Goal: Information Seeking & Learning: Learn about a topic

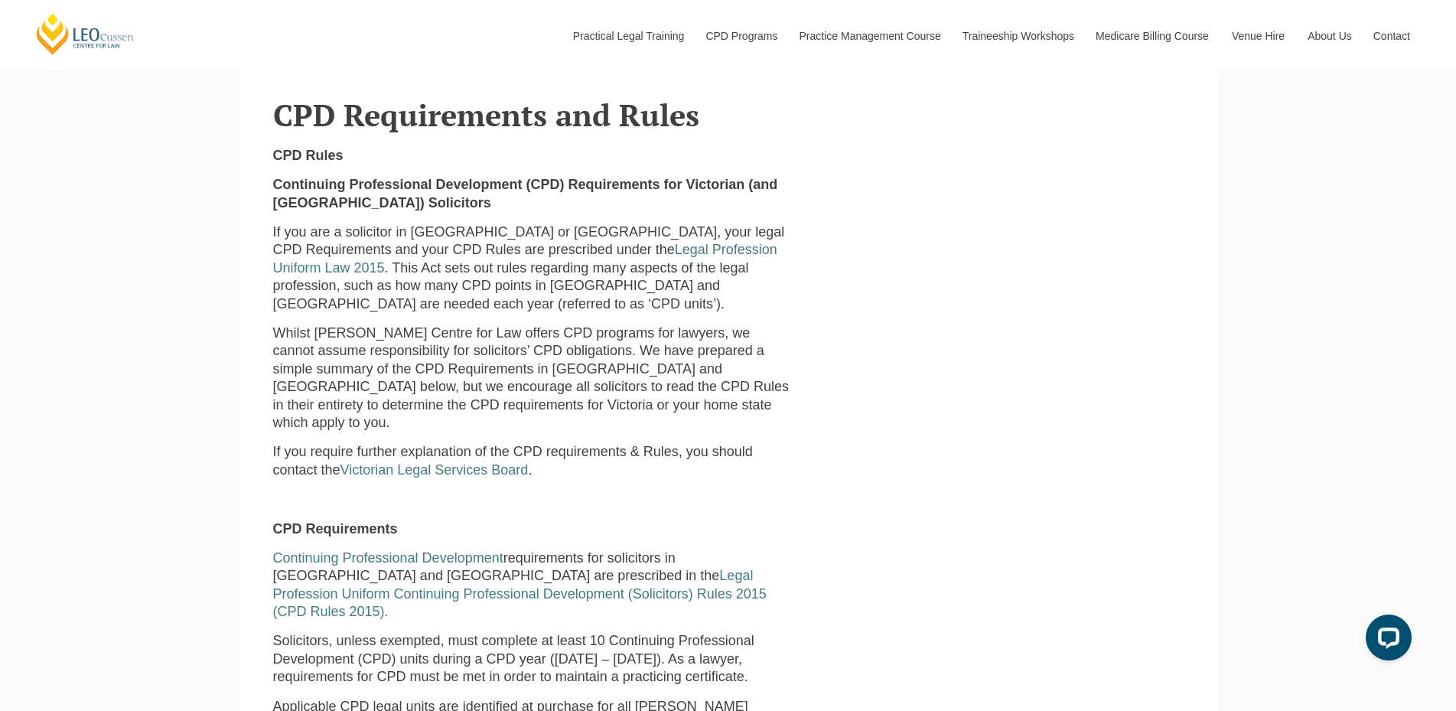
click at [510, 369] on p "Whilst Leo Cussen Centre for Law offers CPD programs for lawyers, we cannot ass…" at bounding box center [534, 377] width 522 height 107
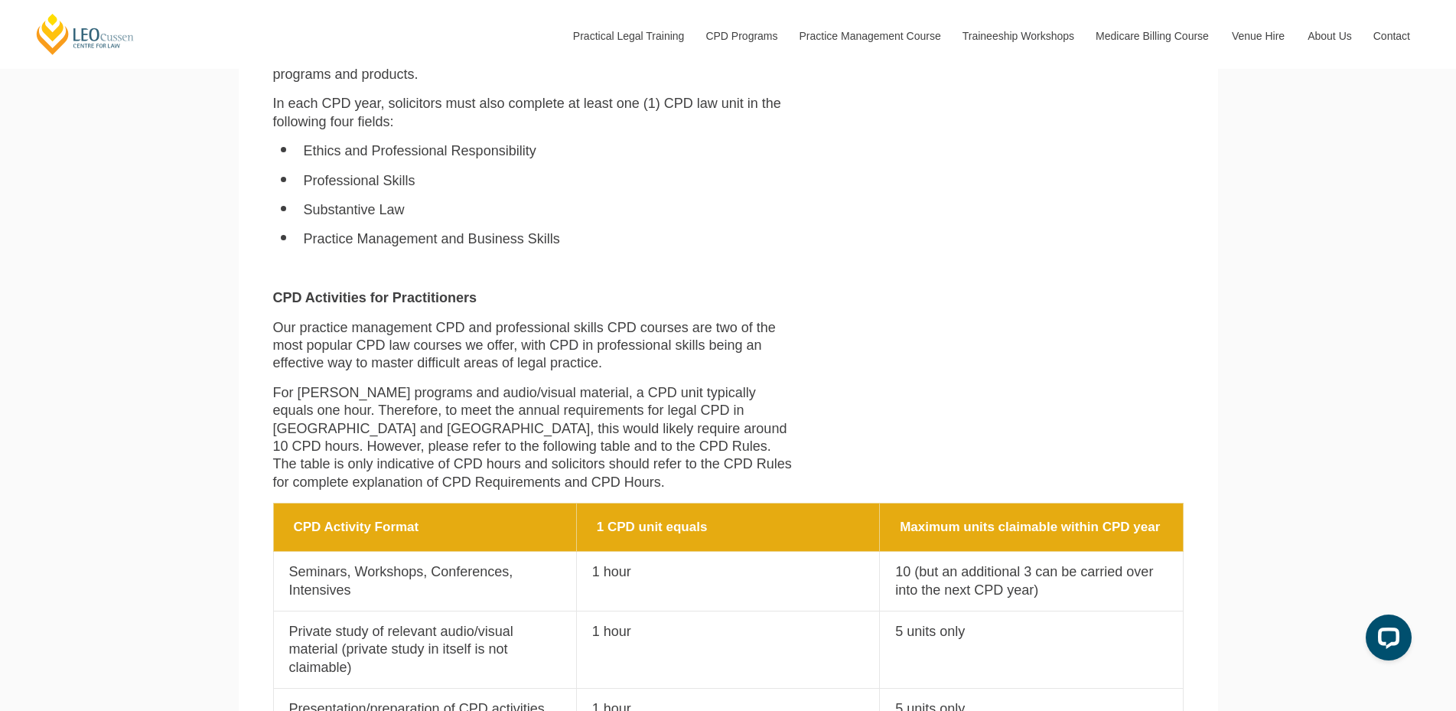
scroll to position [1182, 0]
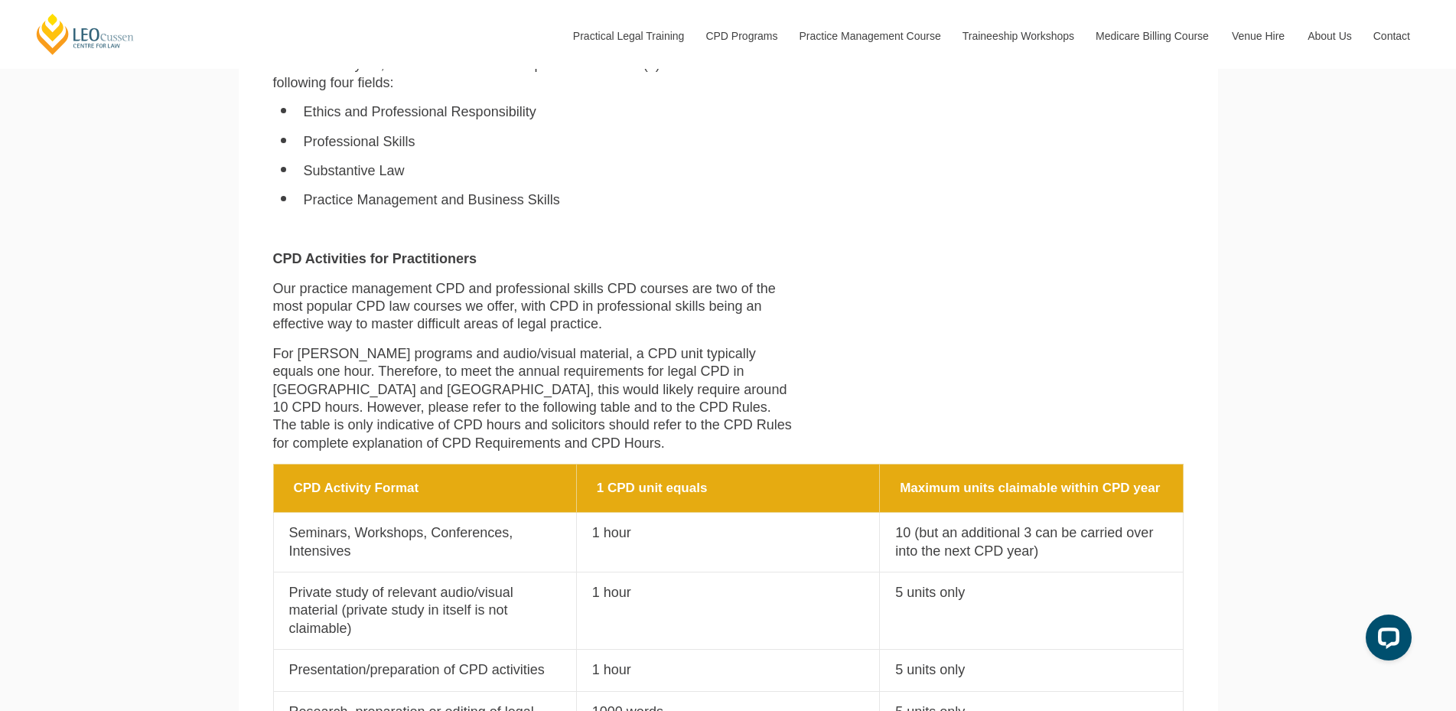
click at [636, 352] on p "For Leo Cussen programs and audio/visual material, a CPD unit typically equals …" at bounding box center [534, 398] width 522 height 107
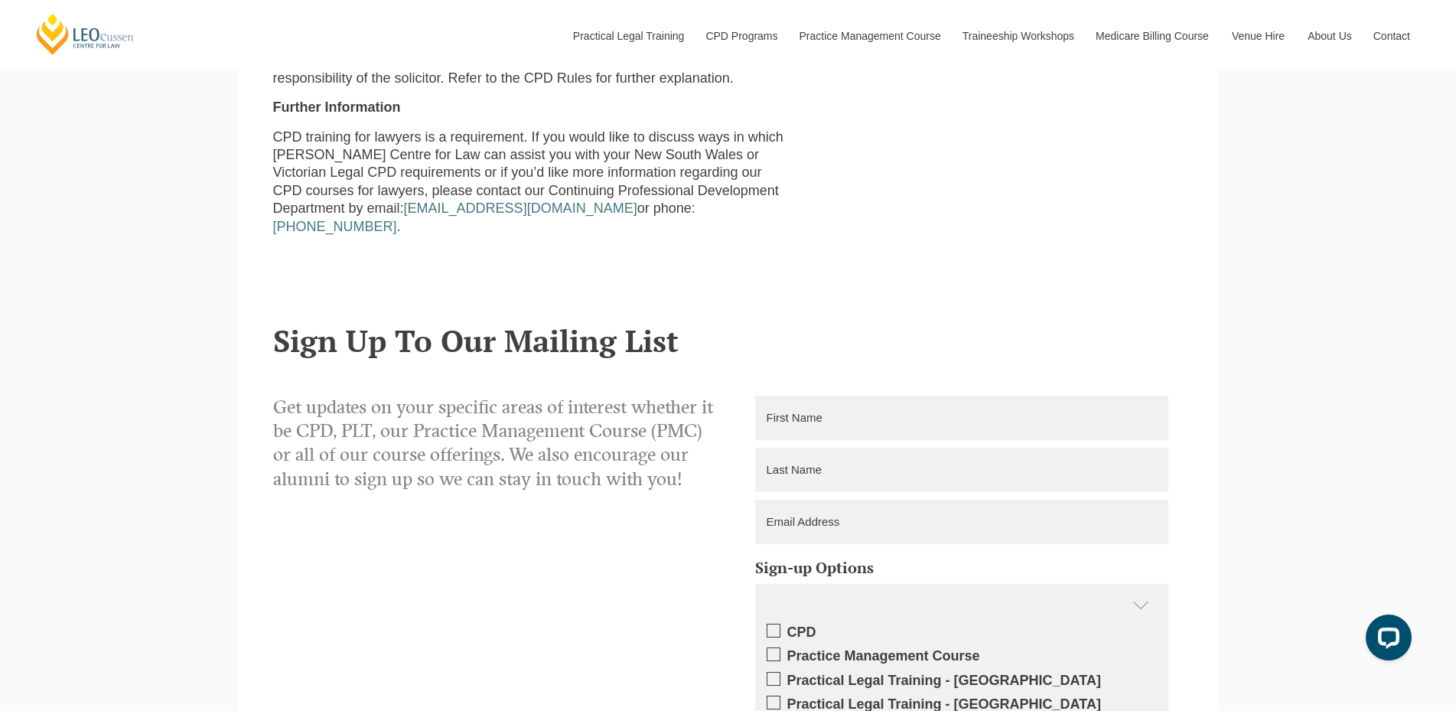
scroll to position [2177, 0]
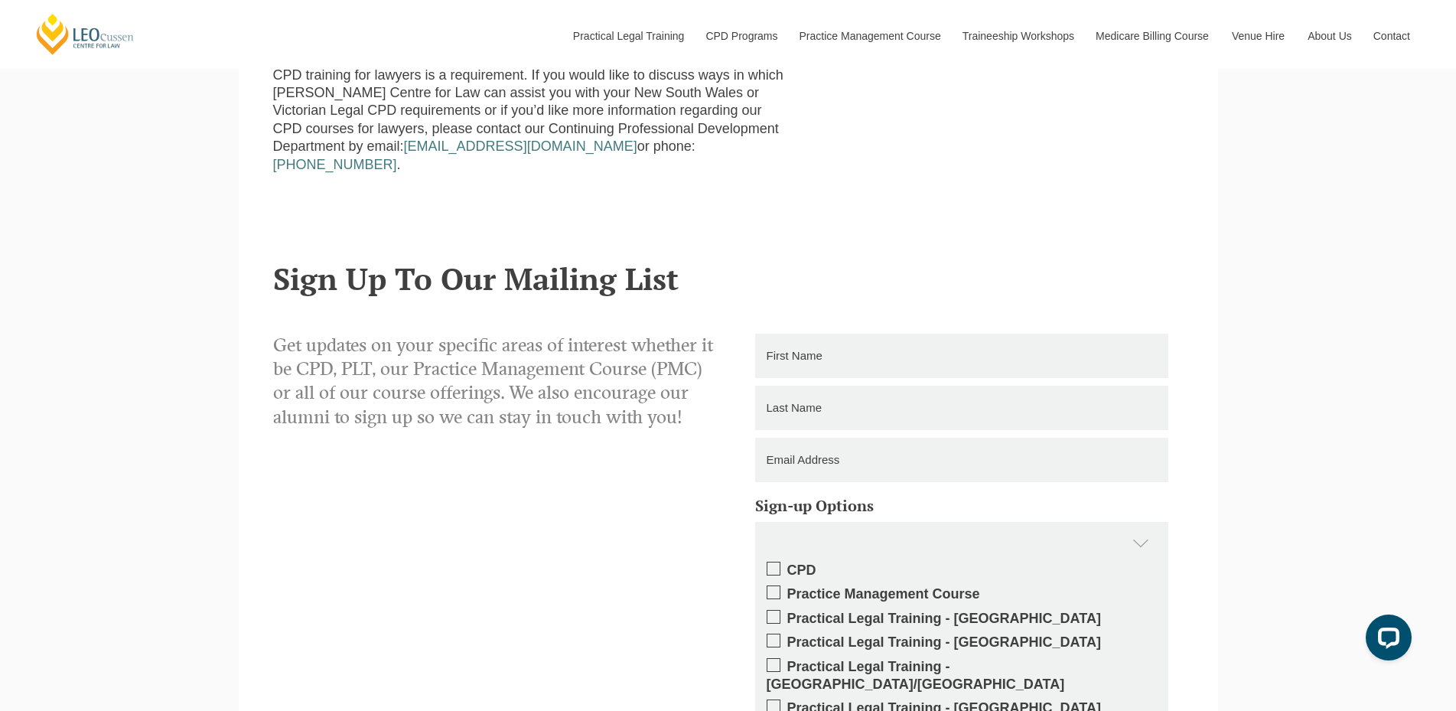
click at [881, 334] on input "text" at bounding box center [961, 356] width 413 height 44
click at [951, 262] on h2 "Sign Up To Our Mailing List" at bounding box center [728, 279] width 910 height 34
click at [881, 334] on input "text" at bounding box center [961, 356] width 413 height 44
type input "Chenlin"
click at [876, 386] on input "text" at bounding box center [961, 408] width 413 height 44
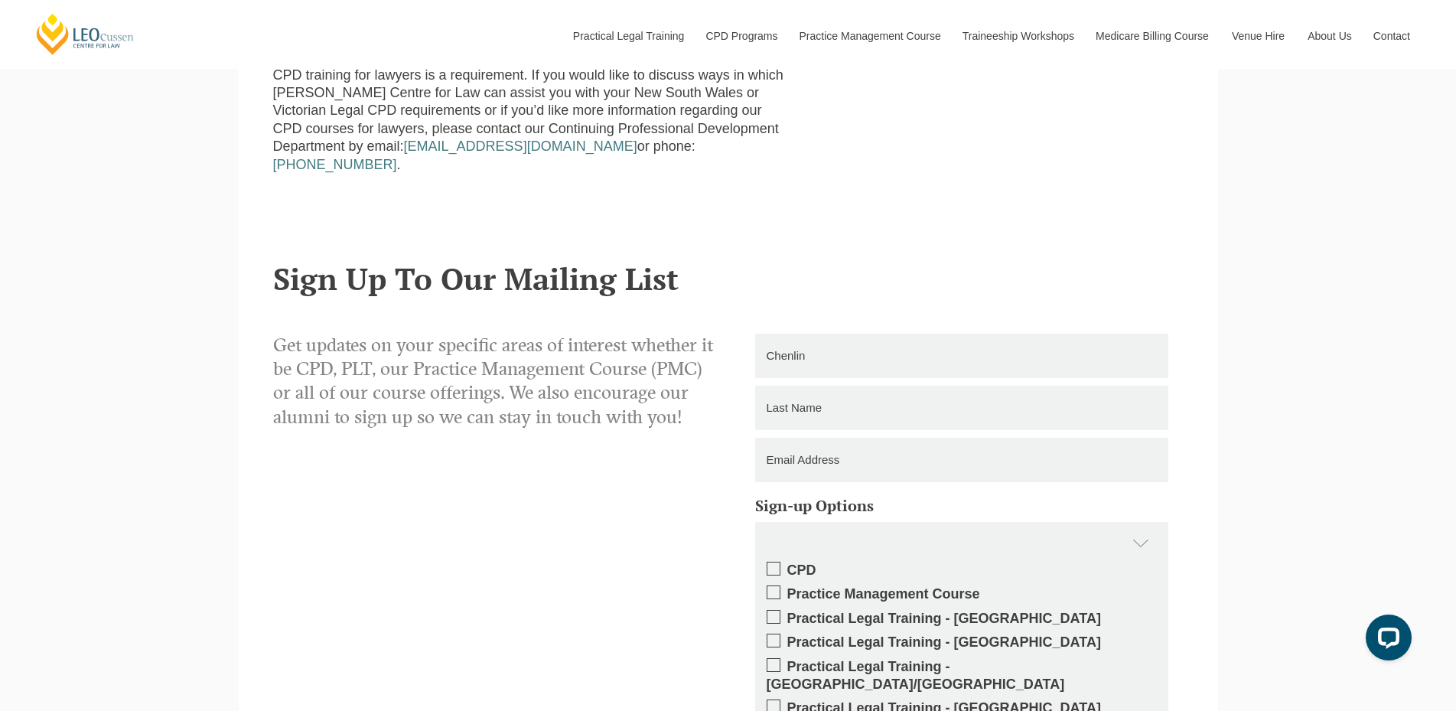
type input "Zhuang"
type input "jessiez@oceanialaw.com"
type input "0396000512"
click at [931, 438] on input "jessiez@oceanialaw.com" at bounding box center [961, 460] width 413 height 44
drag, startPoint x: 941, startPoint y: 414, endPoint x: 565, endPoint y: 368, distance: 379.2
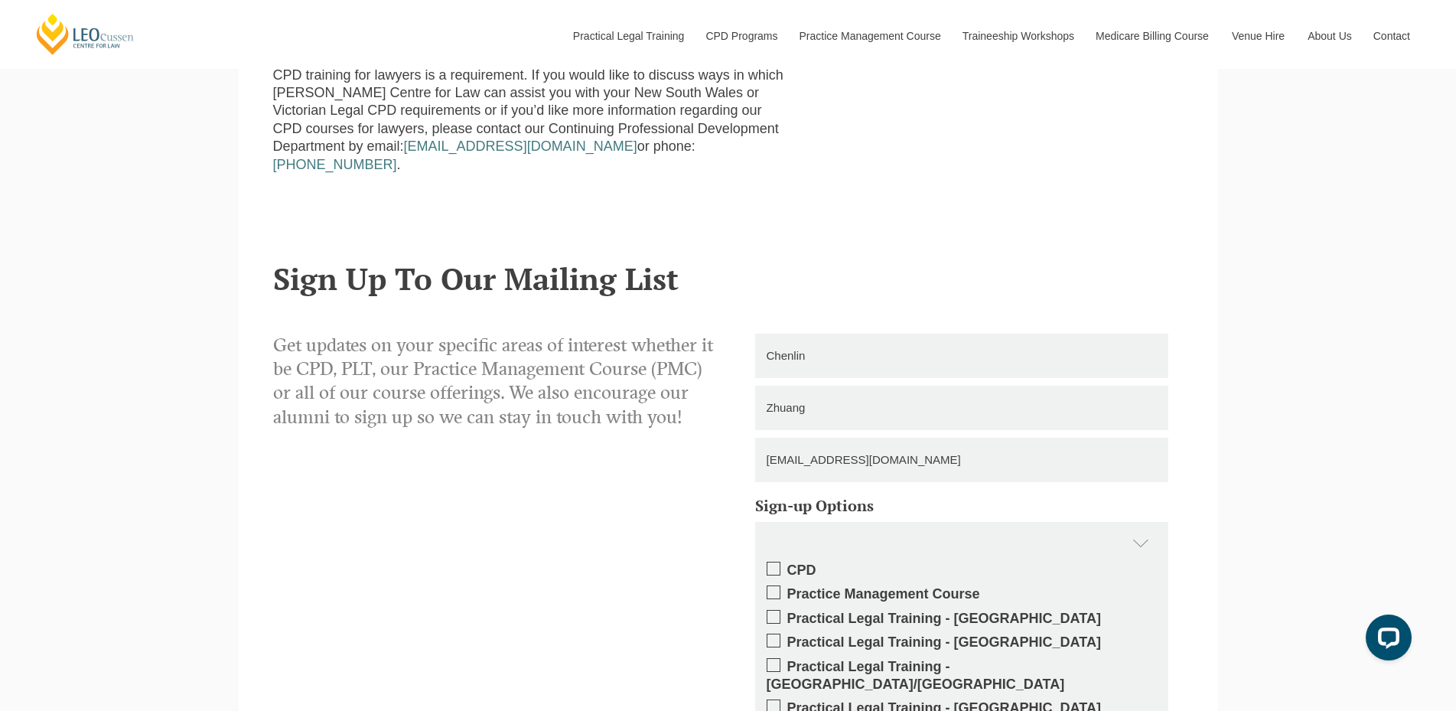
click at [566, 369] on div "Get updates on your specific areas of interest whether it be CPD, PLT, our Prac…" at bounding box center [728, 655] width 933 height 643
type input "jessielcz0796@gmail.com"
click at [363, 381] on div "Get updates on your specific areas of interest whether it be CPD, PLT, our Prac…" at bounding box center [495, 391] width 467 height 115
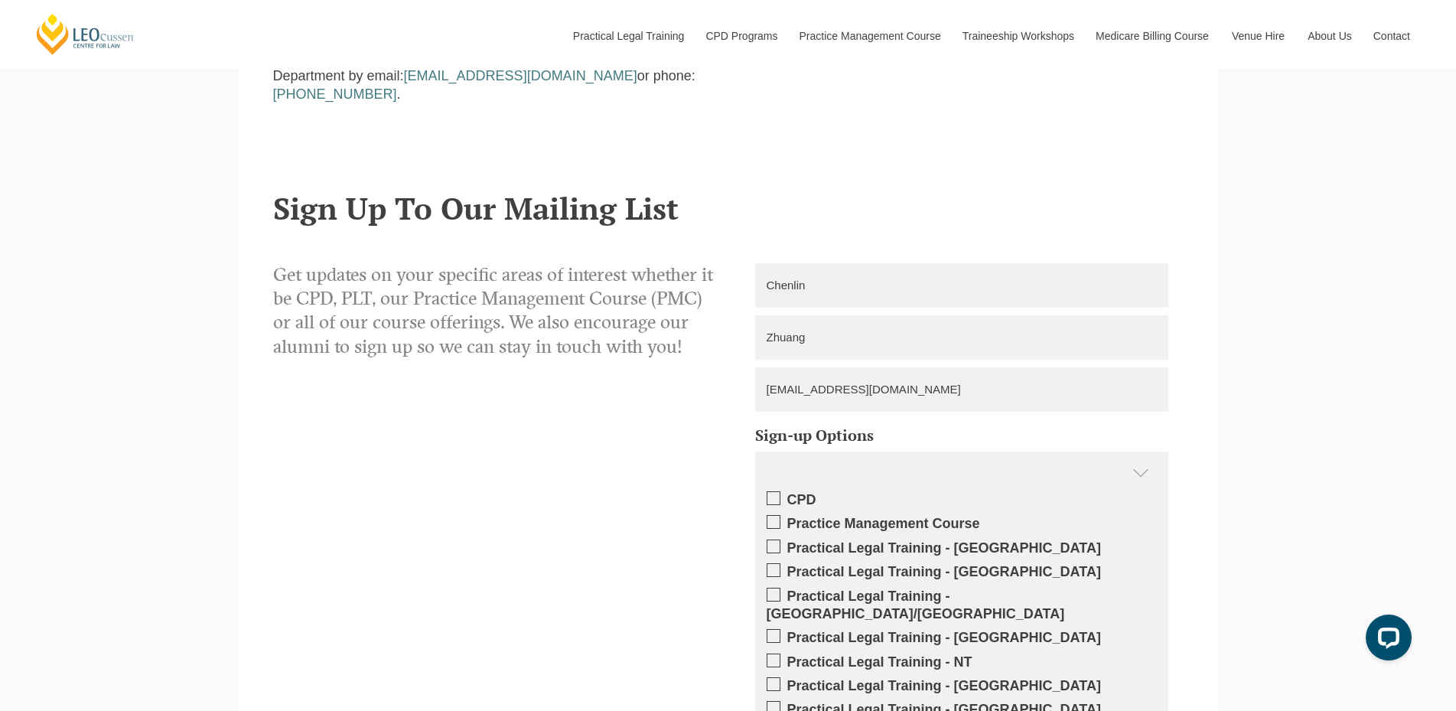
scroll to position [2330, 0]
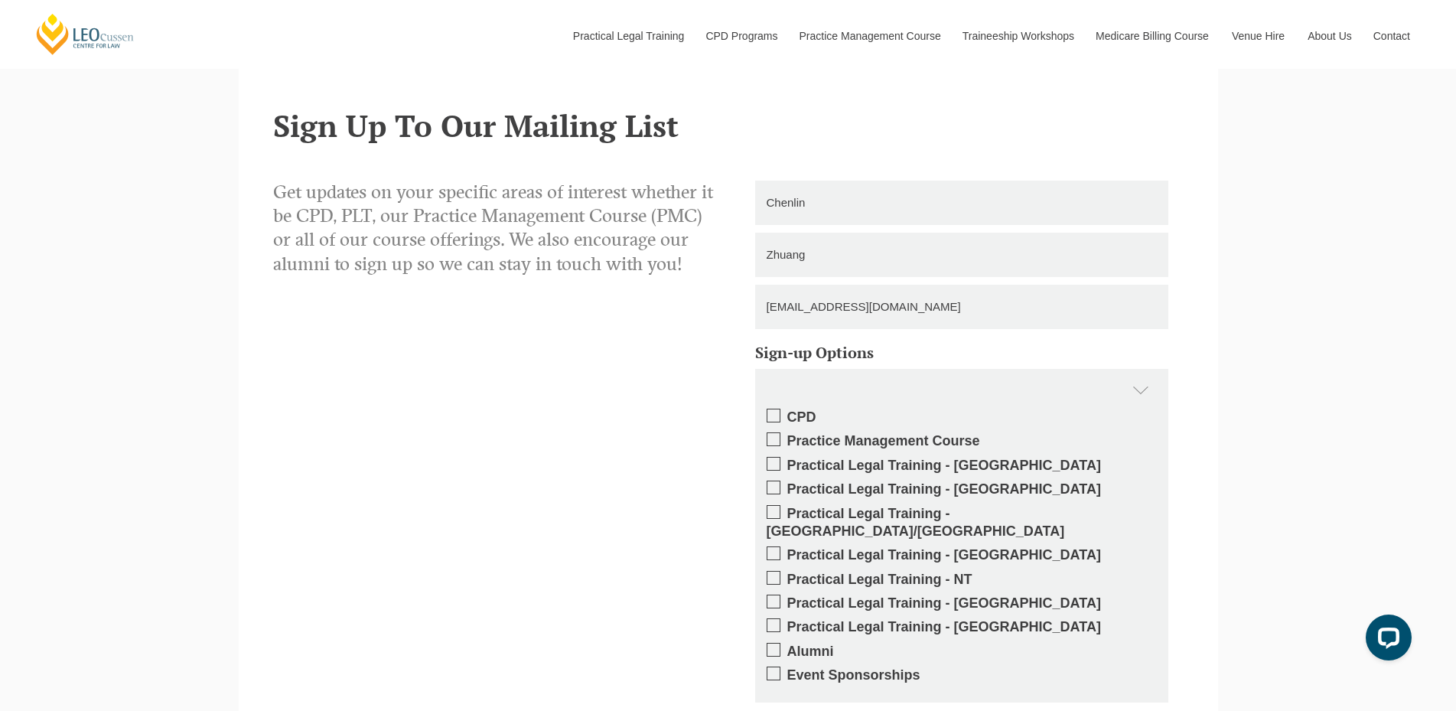
click at [768, 409] on span at bounding box center [774, 416] width 14 height 14
click at [787, 412] on input "CPD" at bounding box center [787, 412] width 0 height 0
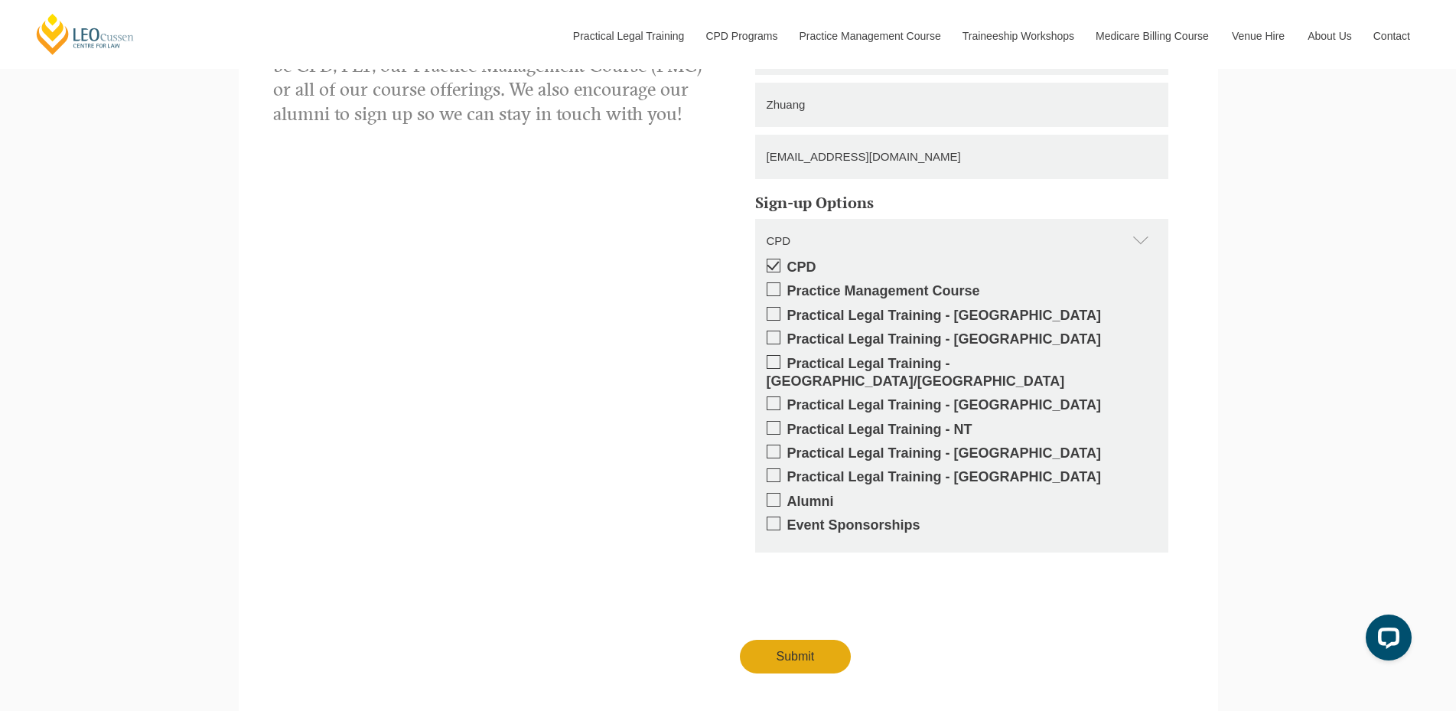
scroll to position [2483, 0]
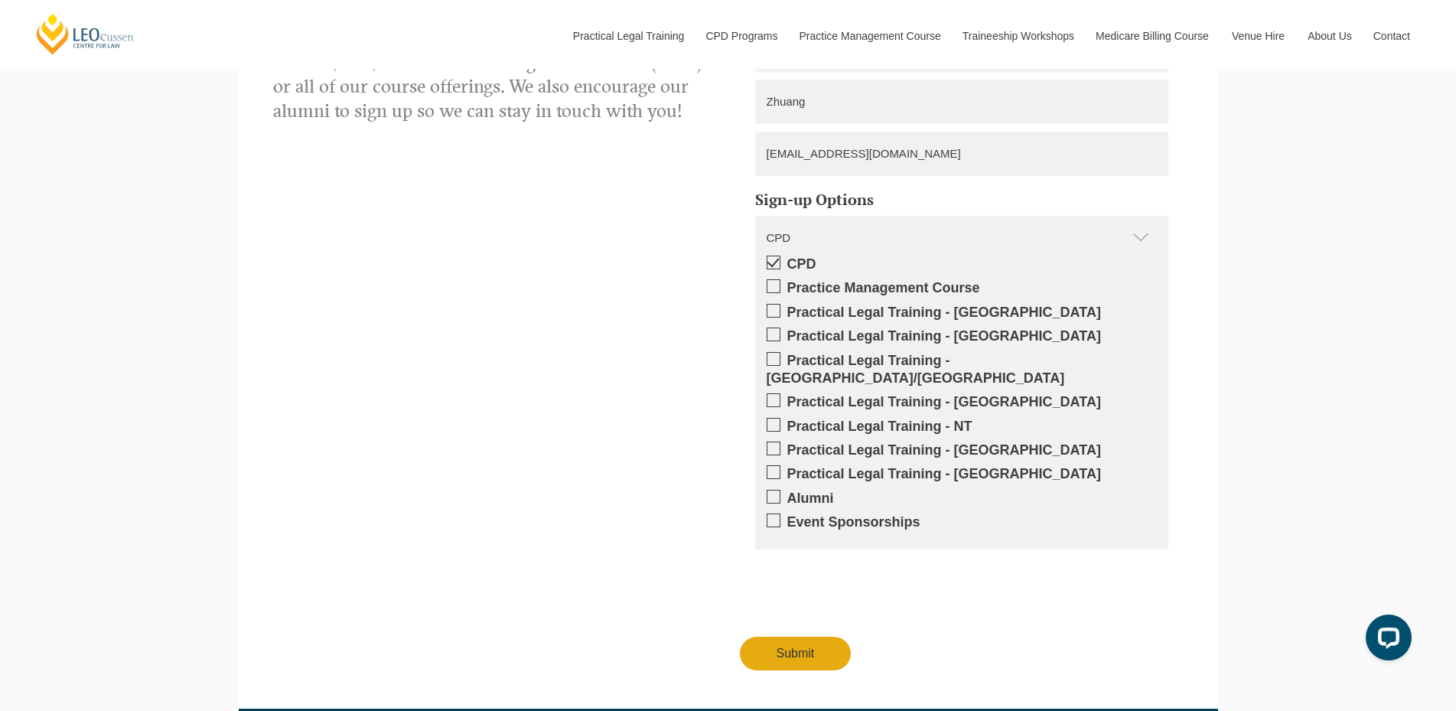
click at [768, 490] on span at bounding box center [774, 497] width 14 height 14
click at [787, 493] on input "Alumni" at bounding box center [787, 493] width 0 height 0
click at [775, 279] on span at bounding box center [774, 286] width 14 height 14
click at [787, 282] on input "Practice Management Course" at bounding box center [787, 282] width 0 height 0
click at [776, 256] on div "CPD Practice Management Course Practical Legal Training - VIC Practical Legal T…" at bounding box center [961, 403] width 413 height 294
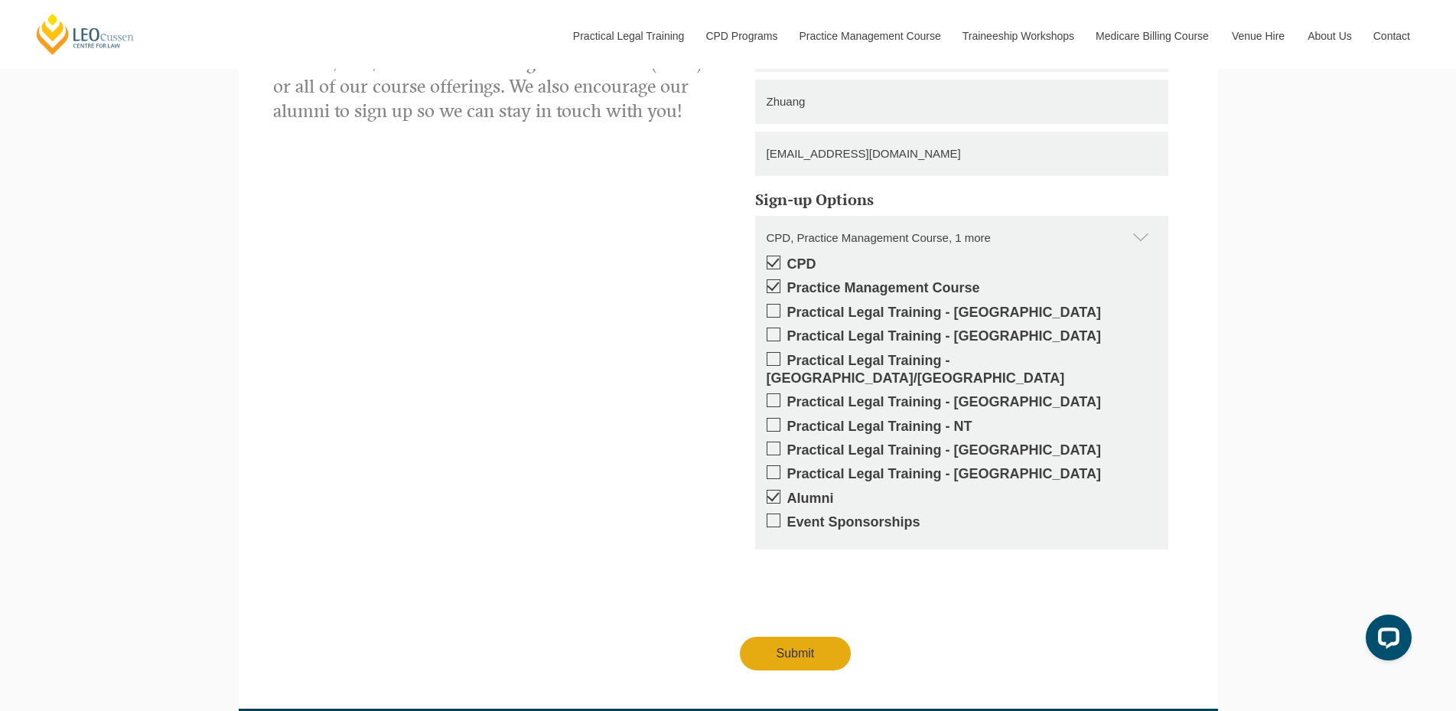
click at [772, 304] on span at bounding box center [774, 311] width 14 height 14
click at [787, 307] on input "Practical Legal Training - VIC" at bounding box center [787, 307] width 0 height 0
click at [664, 265] on div "Get updates on your specific areas of interest whether it be CPD, PLT, our Prac…" at bounding box center [728, 349] width 933 height 643
click at [787, 637] on input "Submit" at bounding box center [796, 654] width 112 height 34
type input "Submitting"
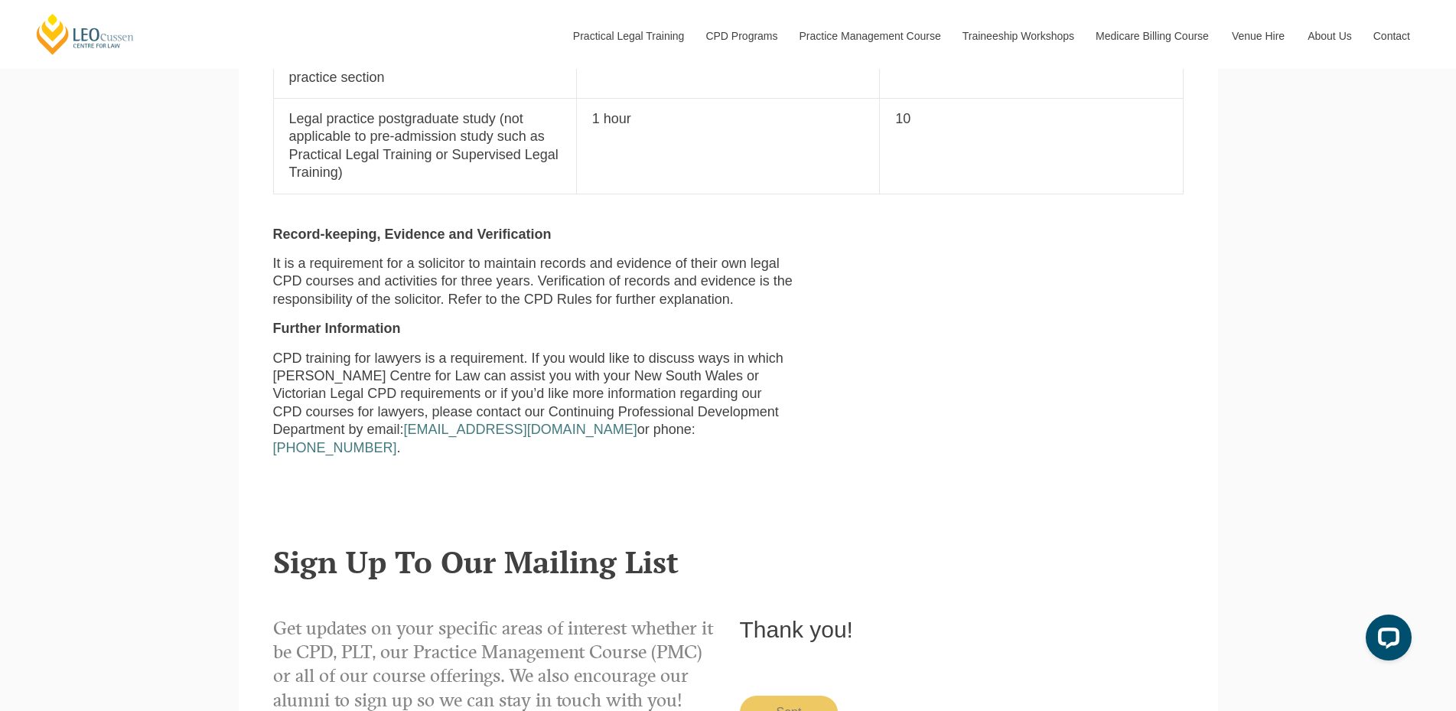
scroll to position [1813, 0]
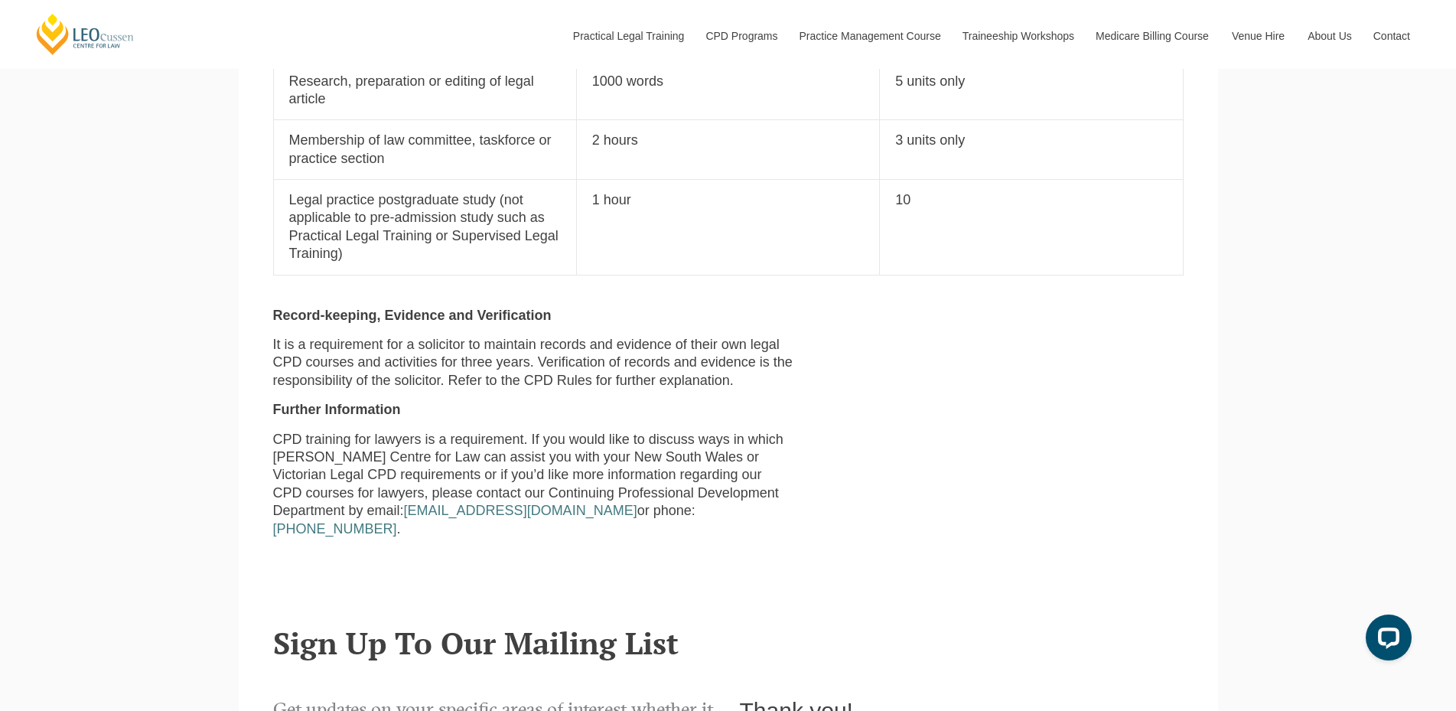
click at [687, 431] on p "CPD training for lawyers is a requirement. If you would like to discuss ways in…" at bounding box center [534, 484] width 522 height 107
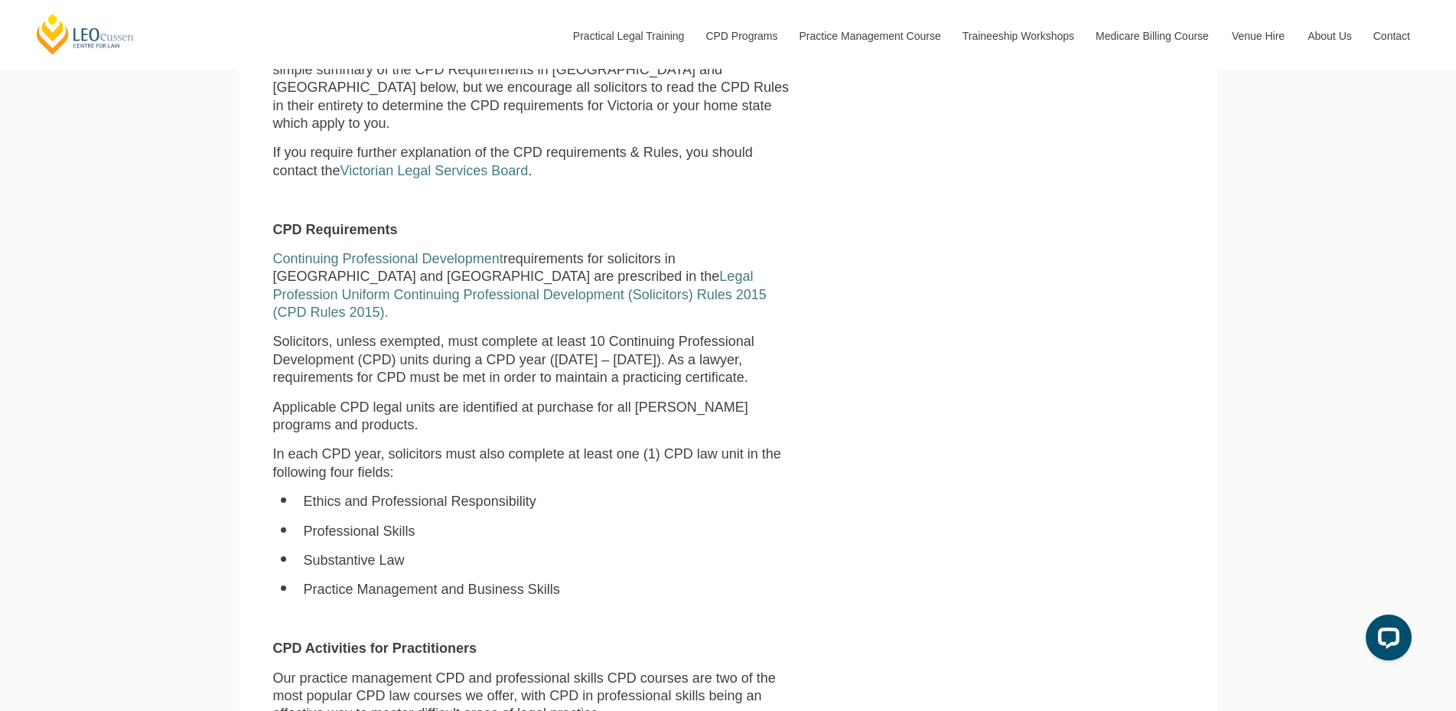
scroll to position [741, 0]
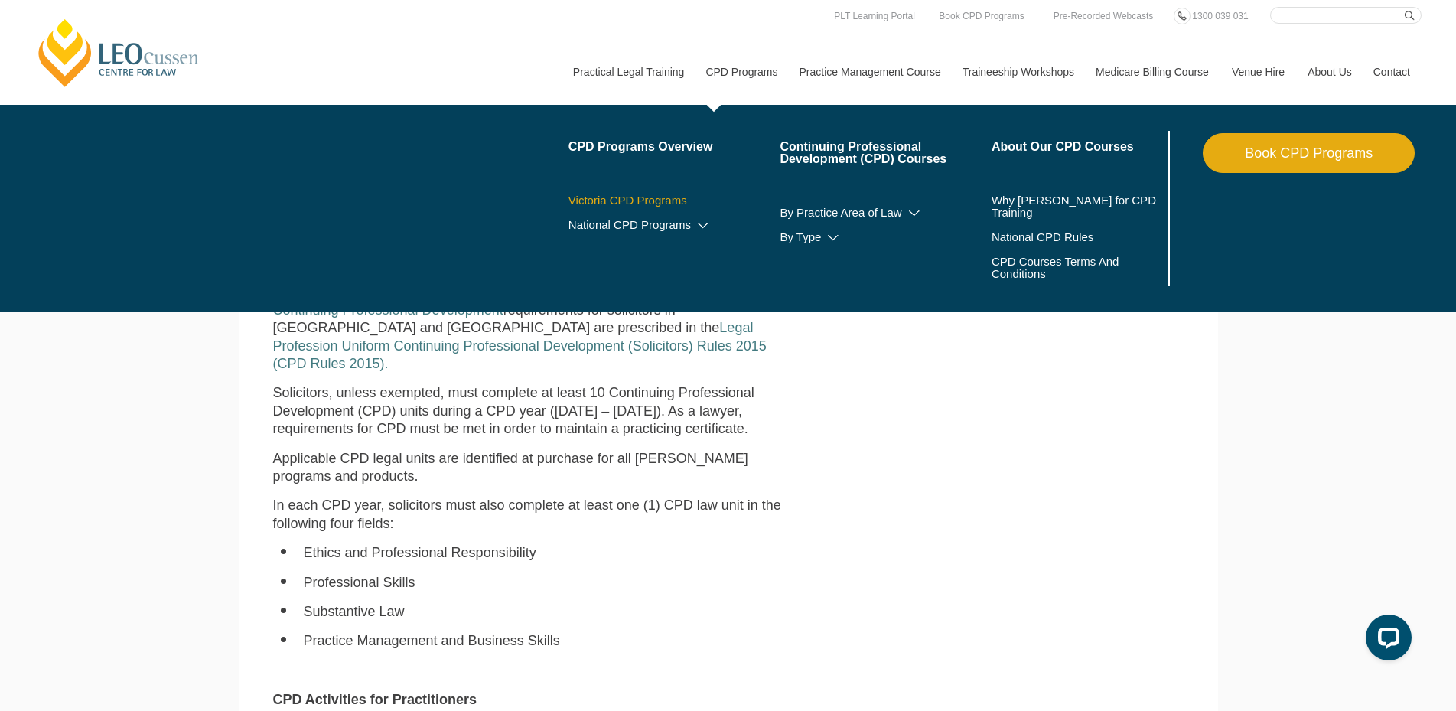
click at [662, 200] on link "Victoria CPD Programs" at bounding box center [674, 200] width 212 height 12
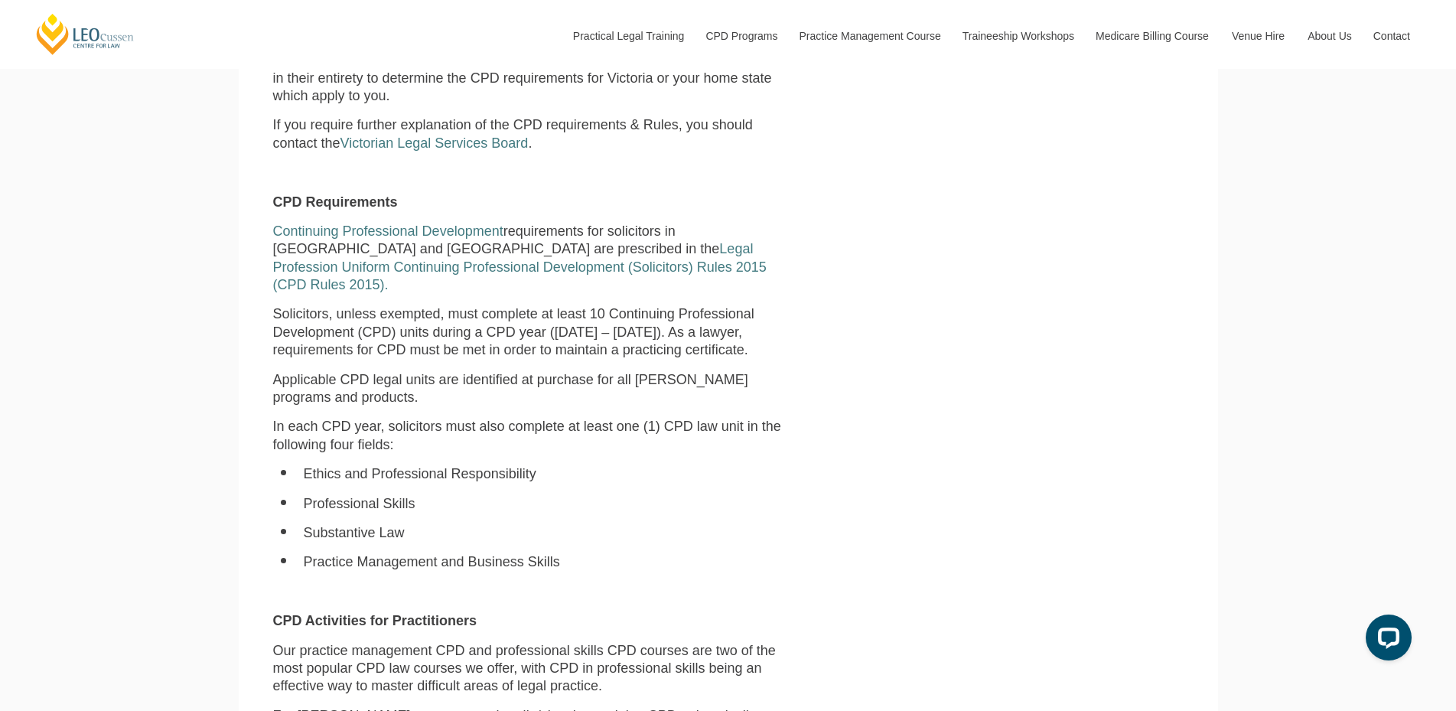
scroll to position [818, 0]
click at [653, 467] on ul "Ethics and Professional Responsibility Professional Skills Substantive Law Prac…" at bounding box center [534, 520] width 522 height 106
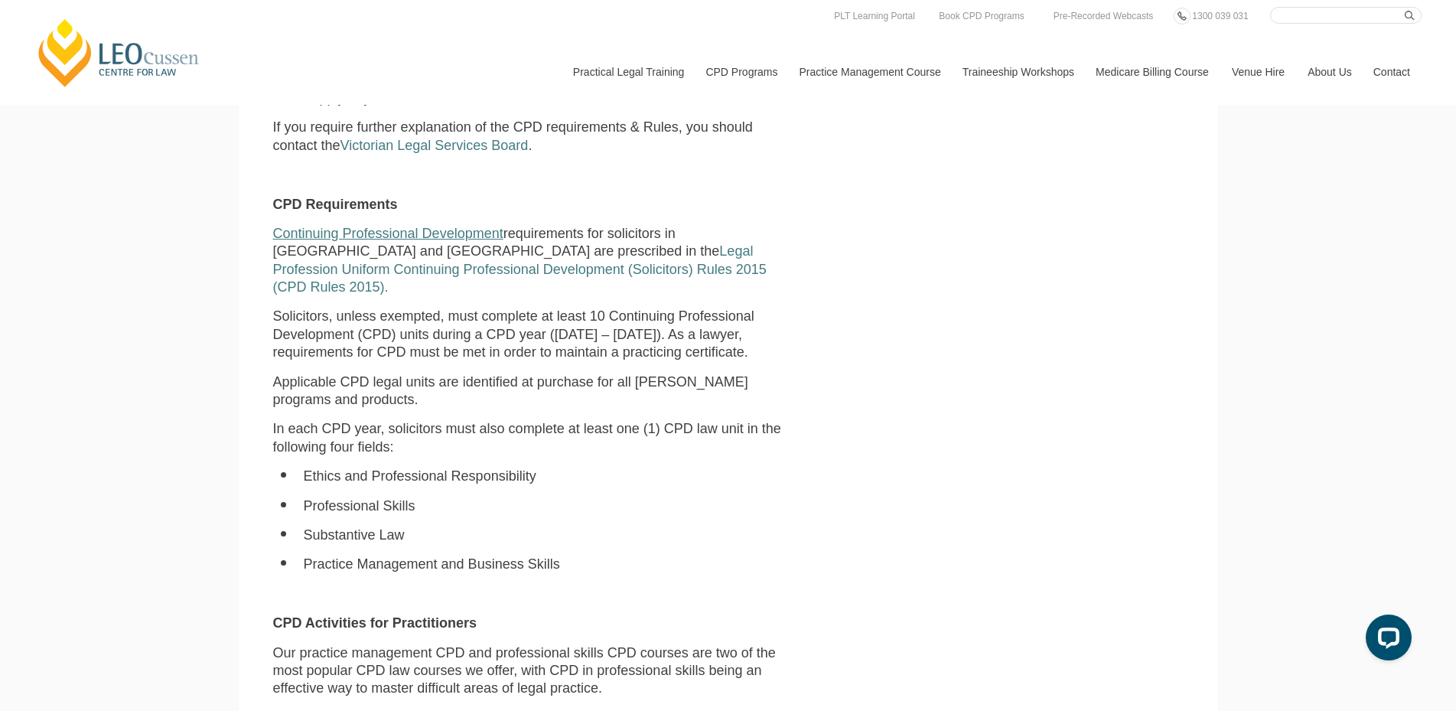
click at [413, 226] on link "Continuing Professional Development" at bounding box center [388, 233] width 230 height 15
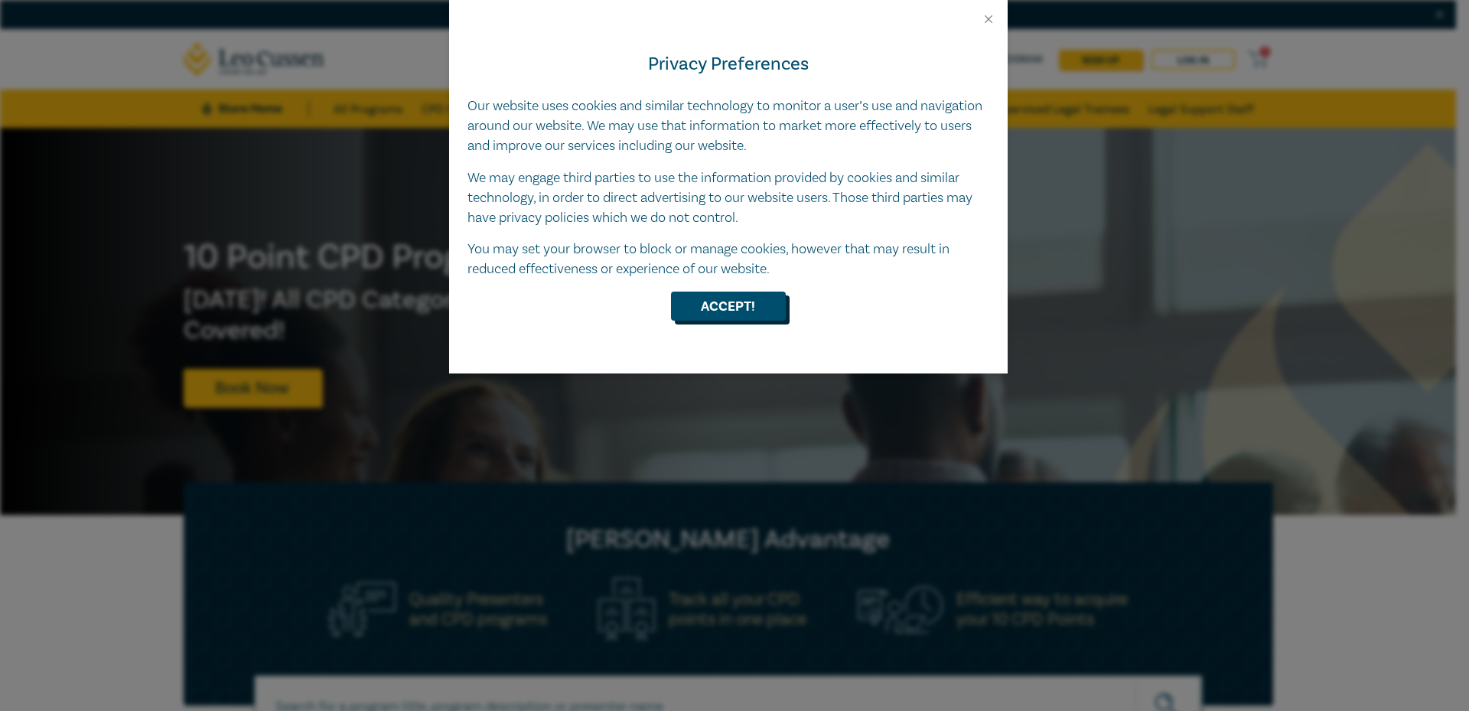
click at [734, 303] on button "Accept!" at bounding box center [728, 306] width 115 height 29
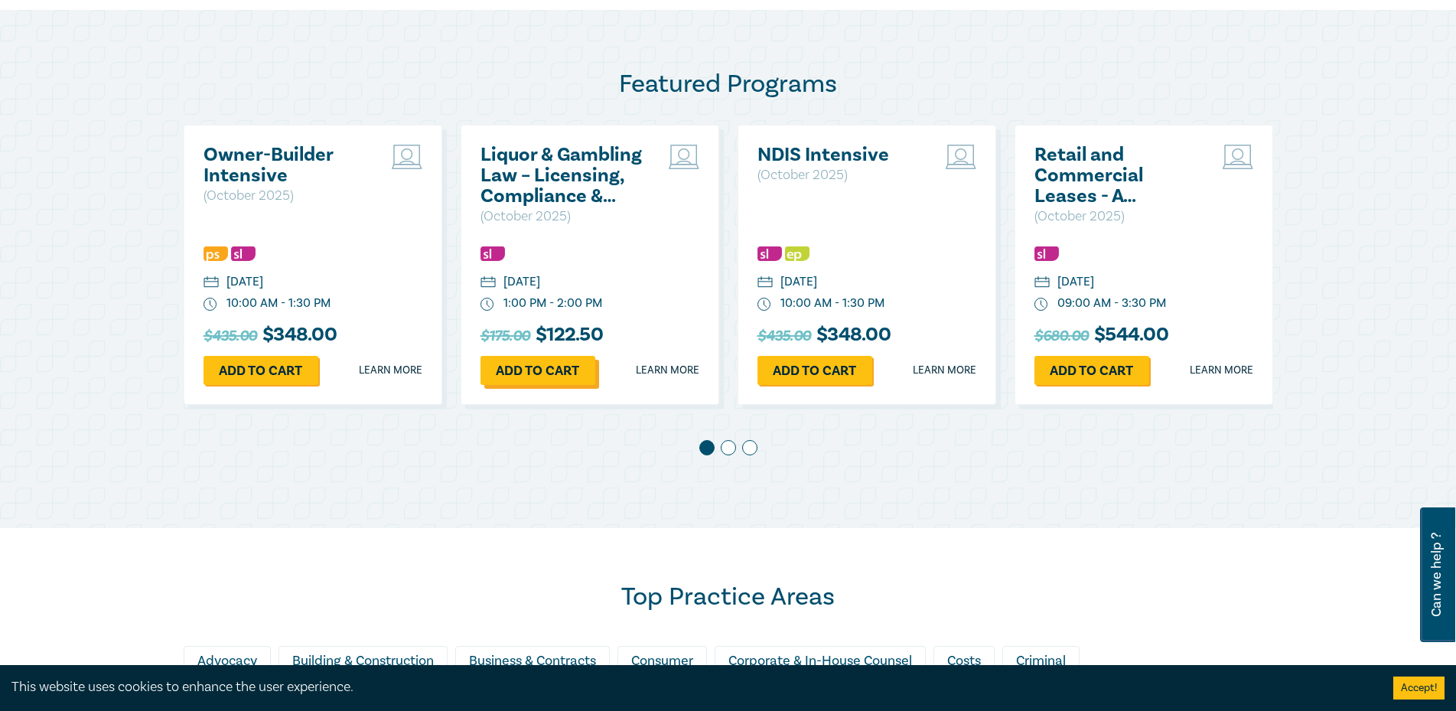
scroll to position [1301, 0]
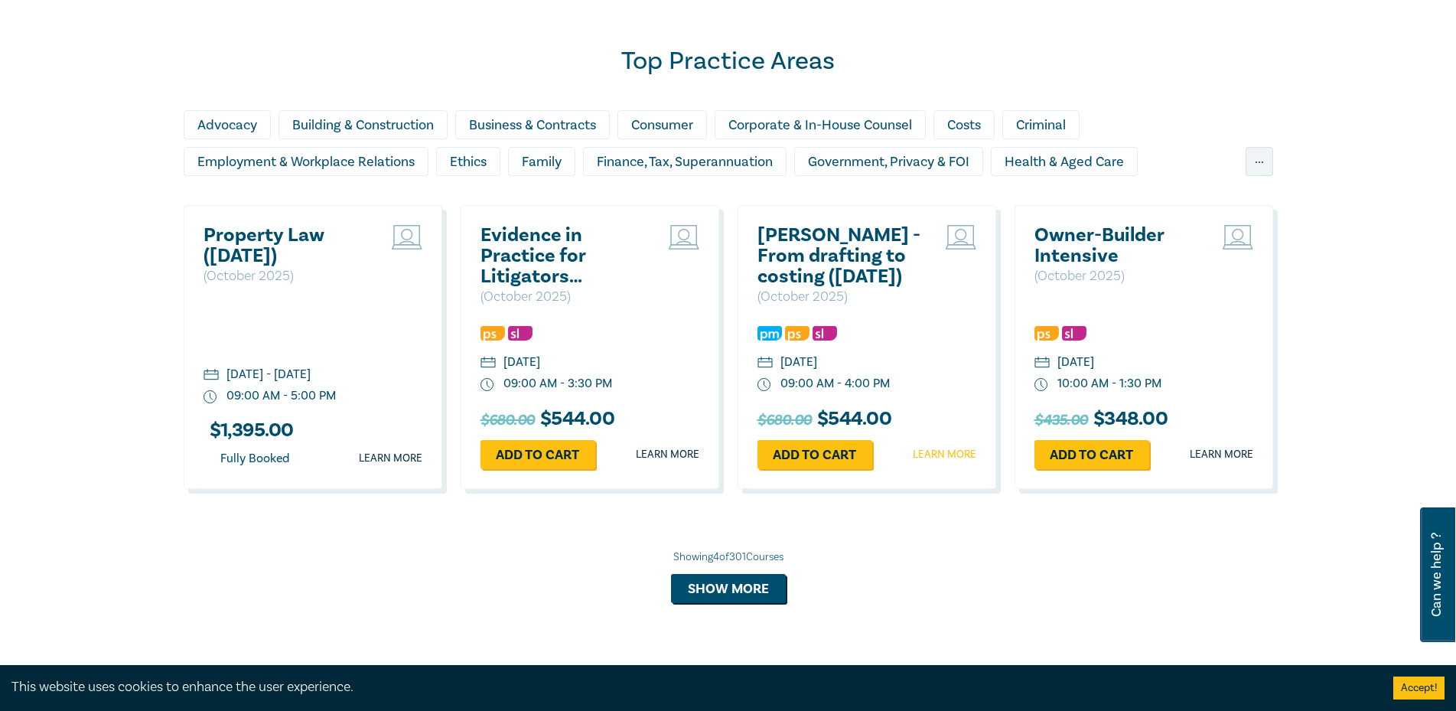
click at [942, 451] on link "Learn more" at bounding box center [945, 454] width 64 height 15
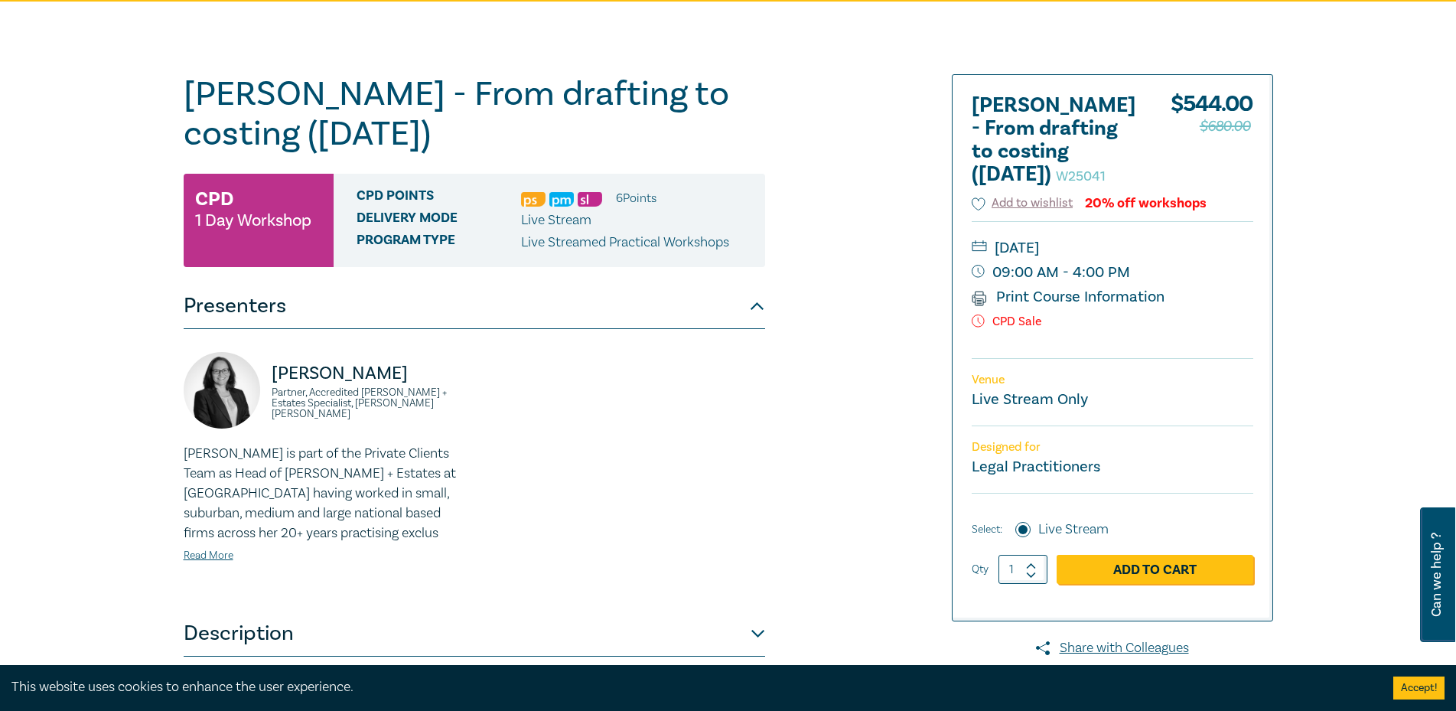
scroll to position [153, 0]
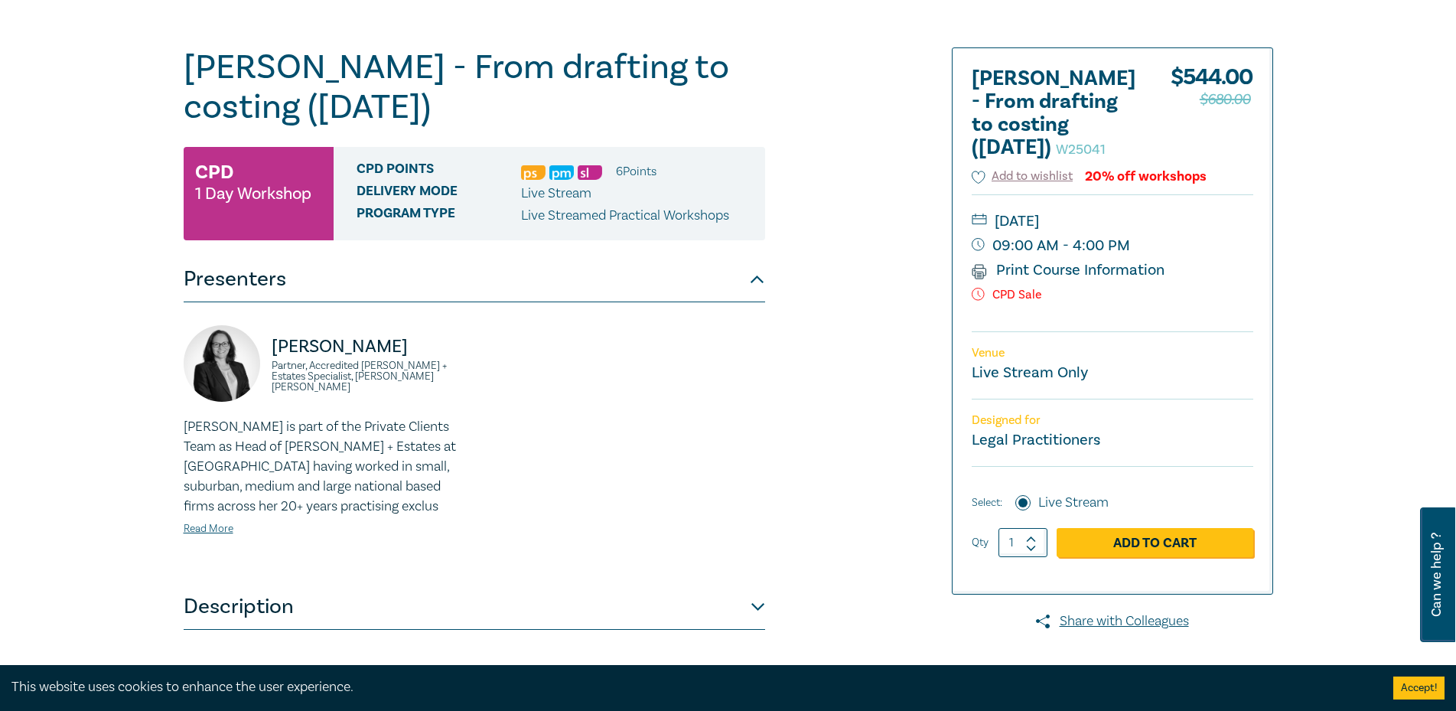
click at [709, 473] on div "Naomi Guyett Partner, Accredited Wills + Estates Specialist, Danaher Moulton Na…" at bounding box center [474, 443] width 600 height 236
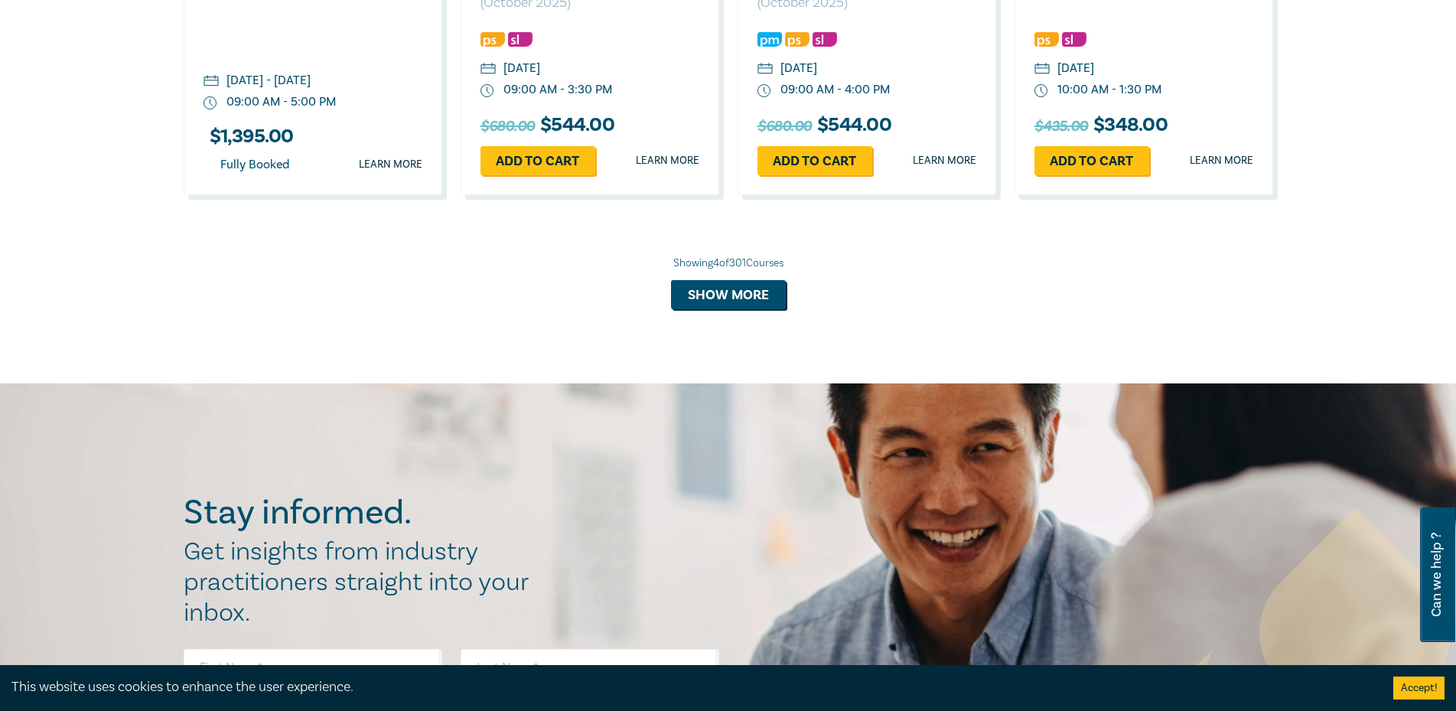
scroll to position [1399, 0]
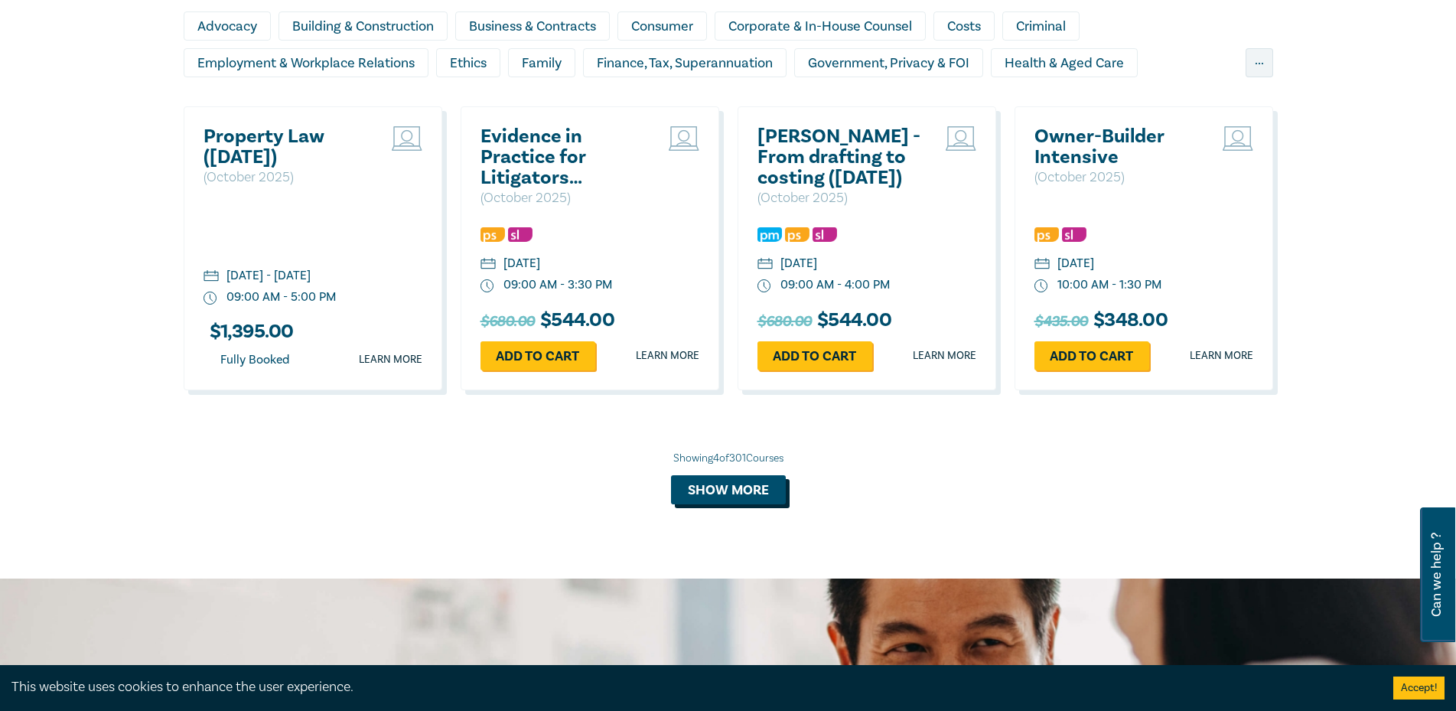
click at [758, 488] on button "Show more" at bounding box center [728, 489] width 115 height 29
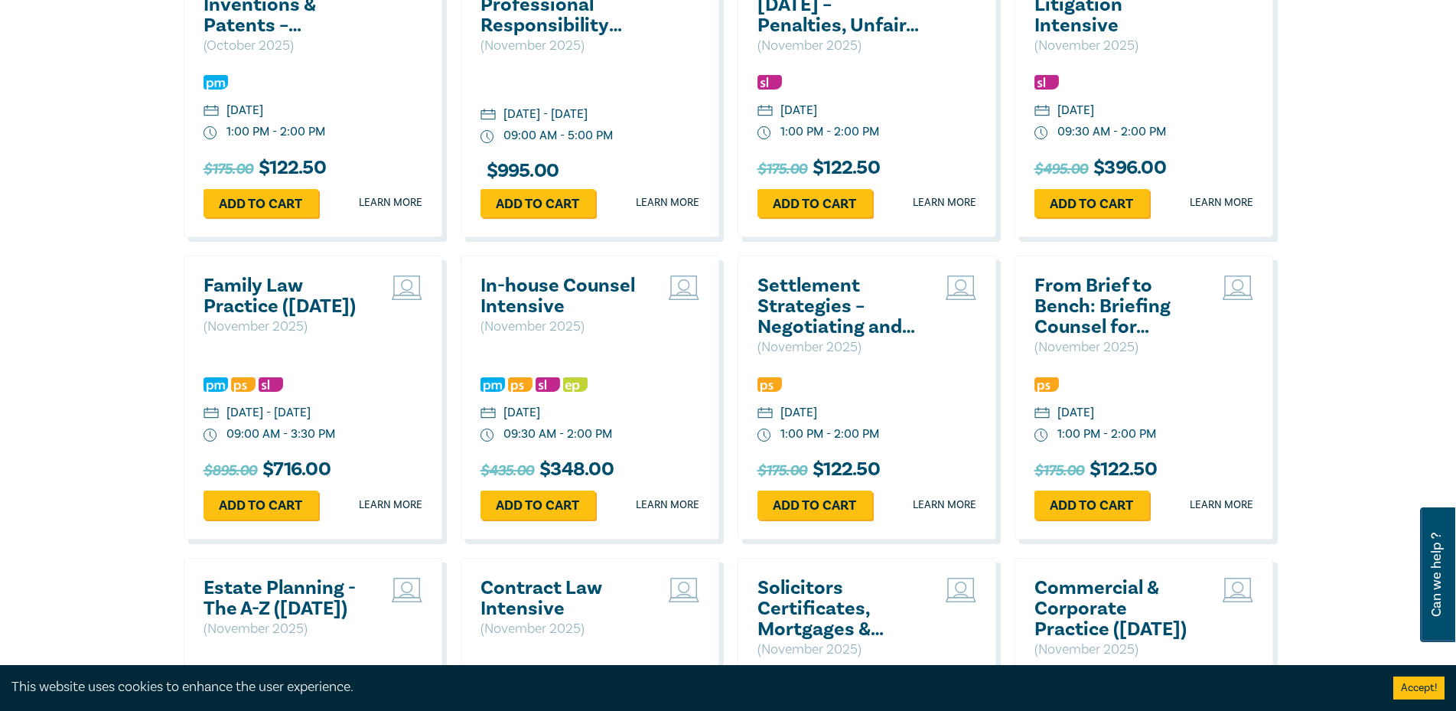
scroll to position [2470, 0]
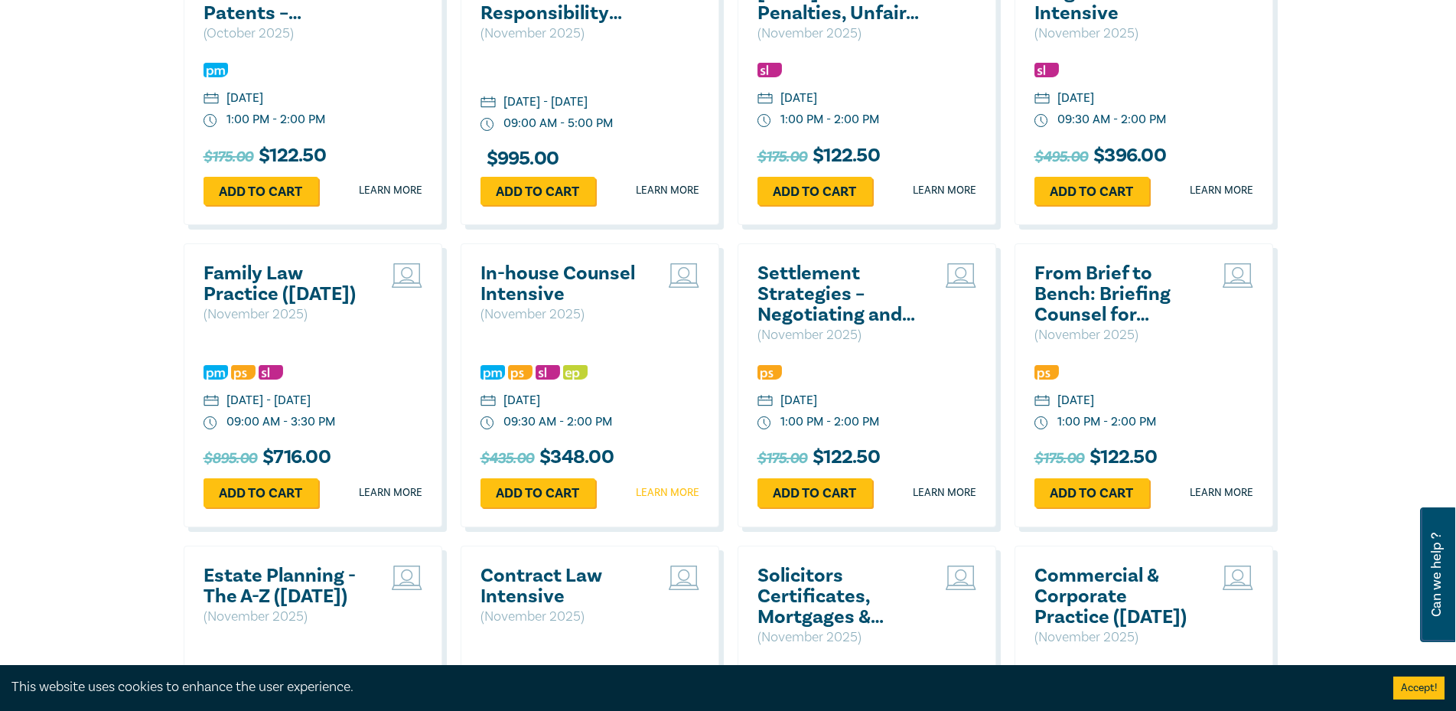
click at [670, 500] on link "Learn more" at bounding box center [668, 492] width 64 height 15
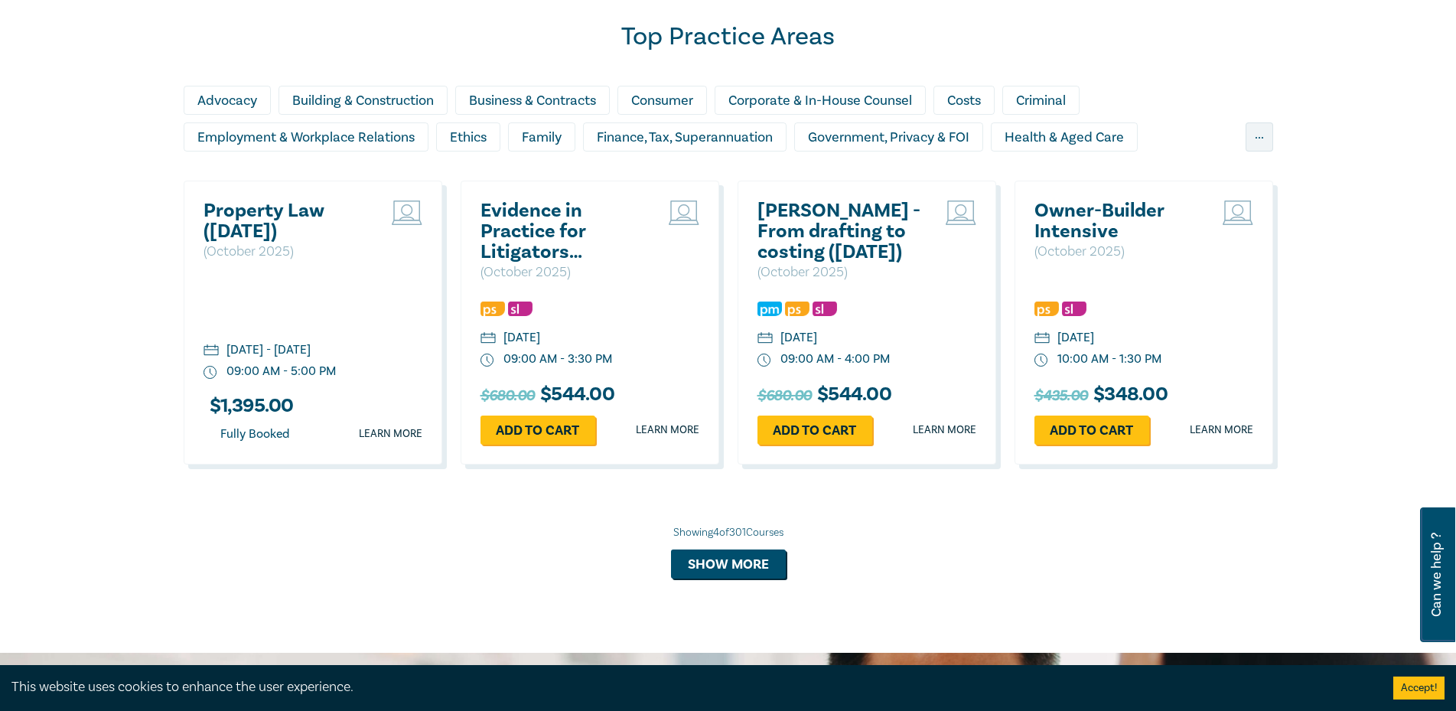
scroll to position [1323, 0]
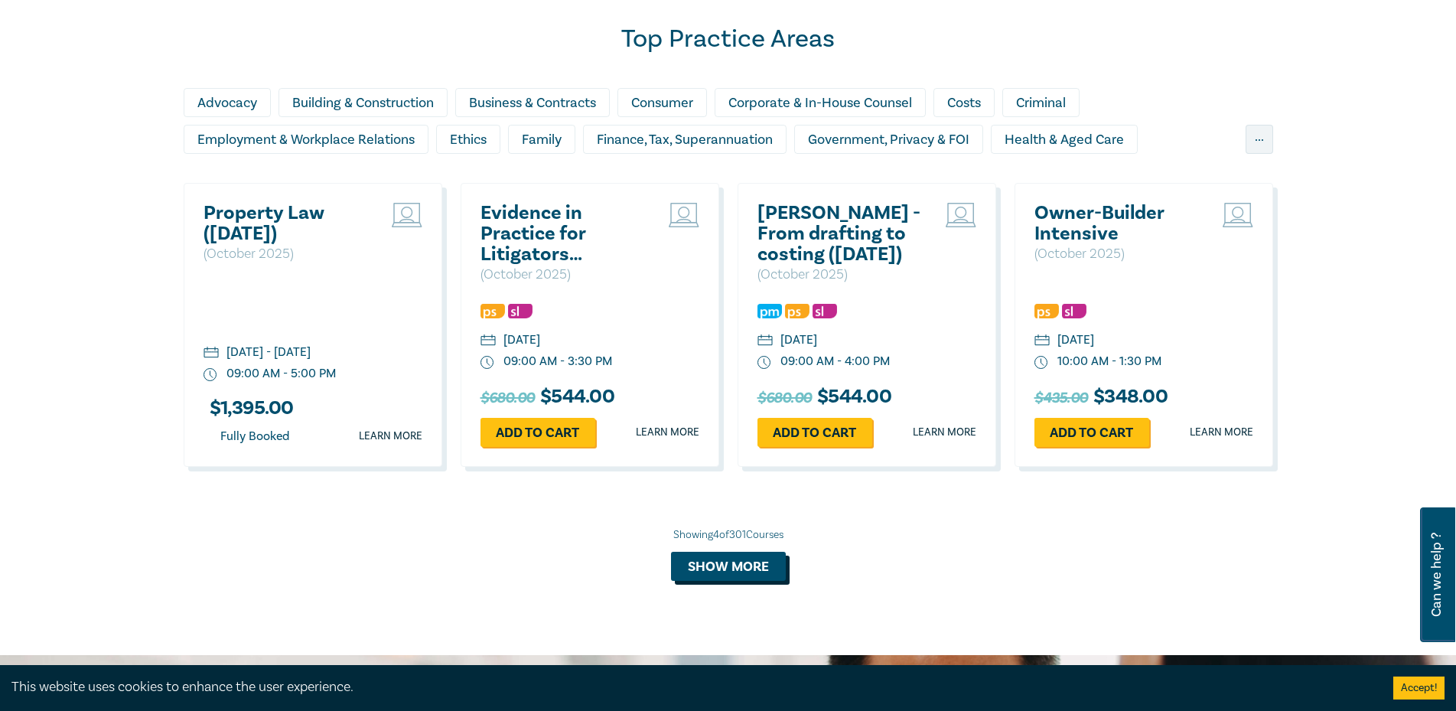
click at [725, 565] on button "Show more" at bounding box center [728, 566] width 115 height 29
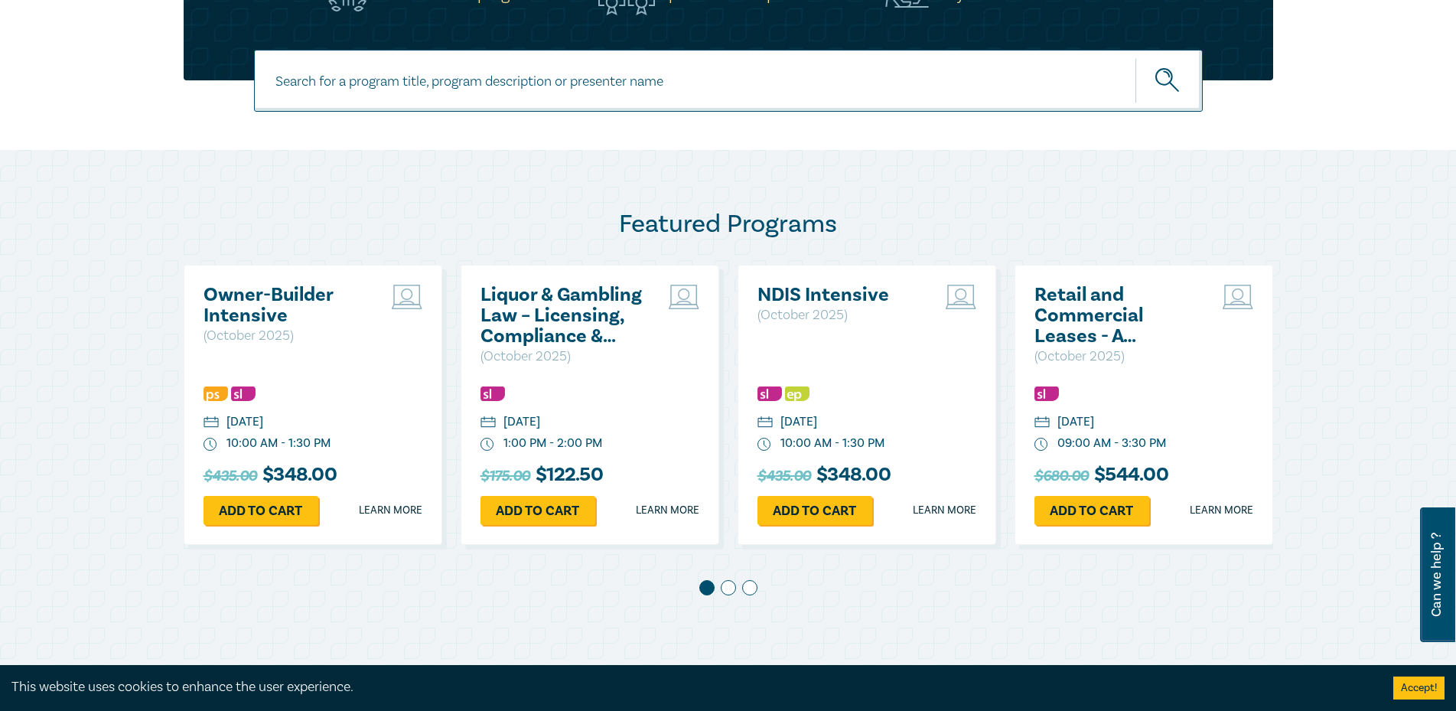
scroll to position [787, 0]
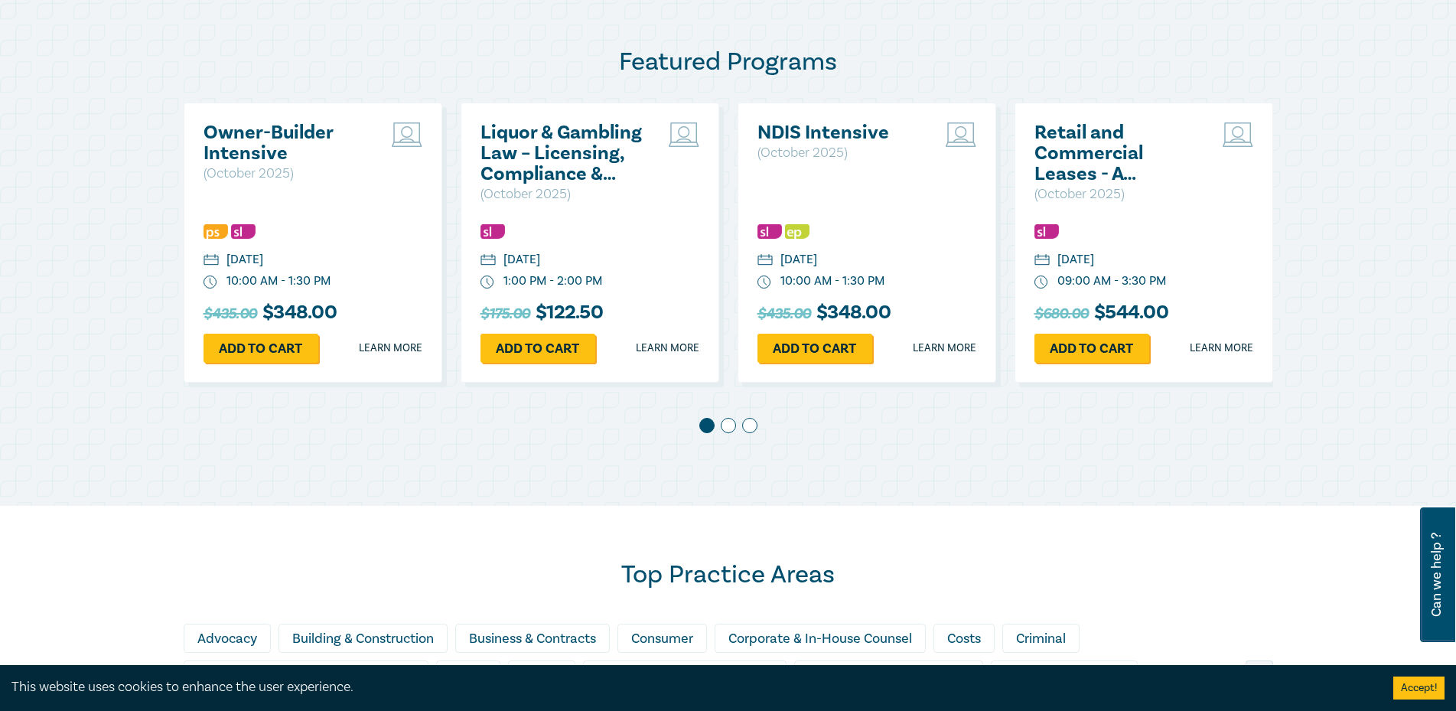
click at [924, 474] on div "Featured Programs Owner-Builder Intensive ( October 2025 ) Wednesday, 15 Octobe…" at bounding box center [728, 247] width 1456 height 518
click at [714, 426] on span at bounding box center [706, 425] width 15 height 15
click at [736, 424] on div at bounding box center [728, 428] width 1089 height 21
click at [728, 425] on span at bounding box center [728, 425] width 15 height 15
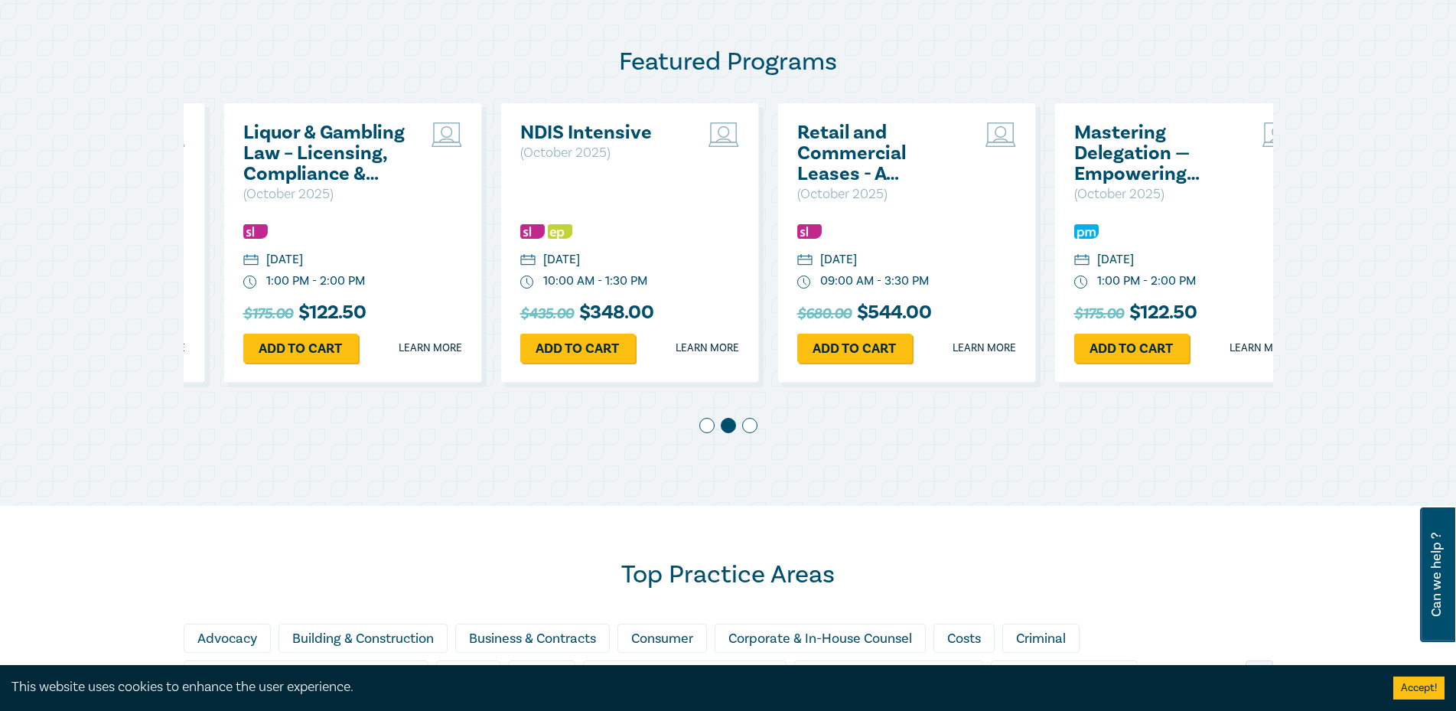
scroll to position [0, 277]
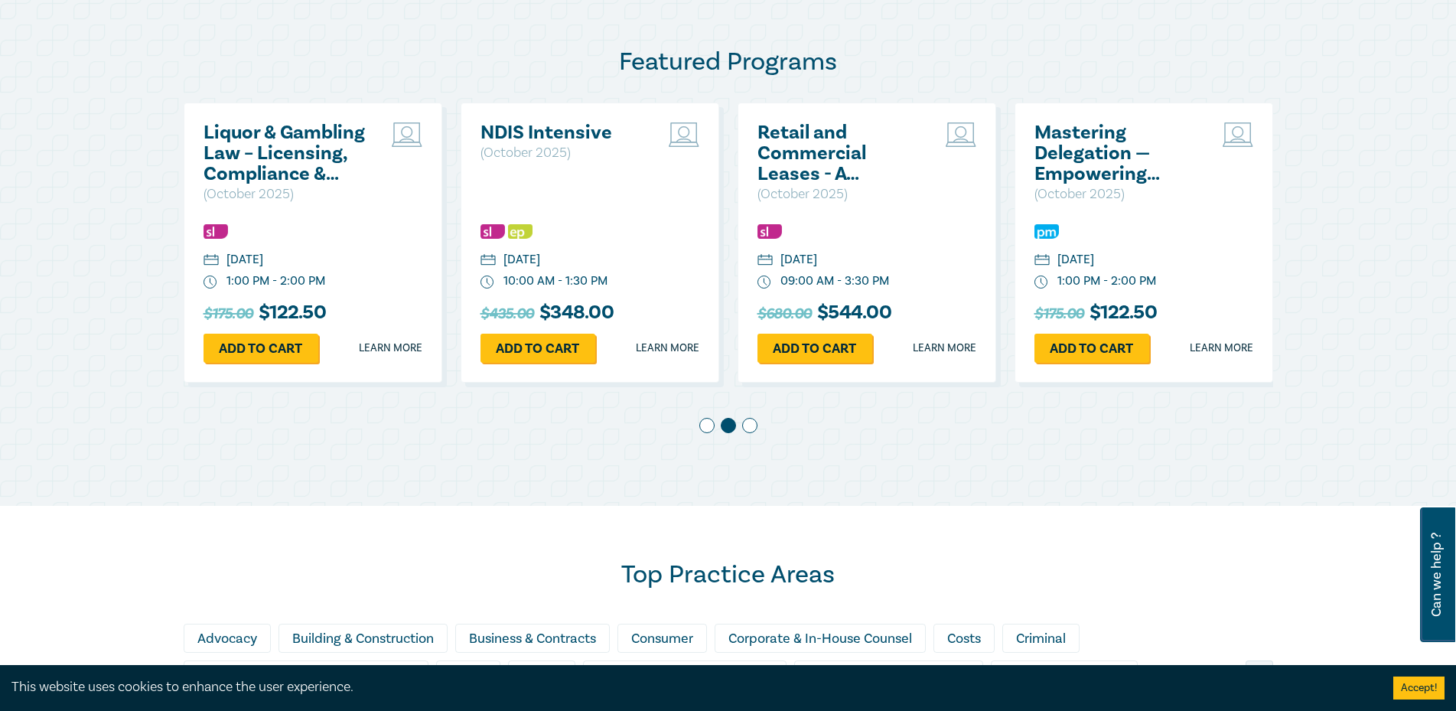
click at [760, 430] on div at bounding box center [728, 428] width 1089 height 21
click at [752, 429] on span at bounding box center [749, 425] width 15 height 15
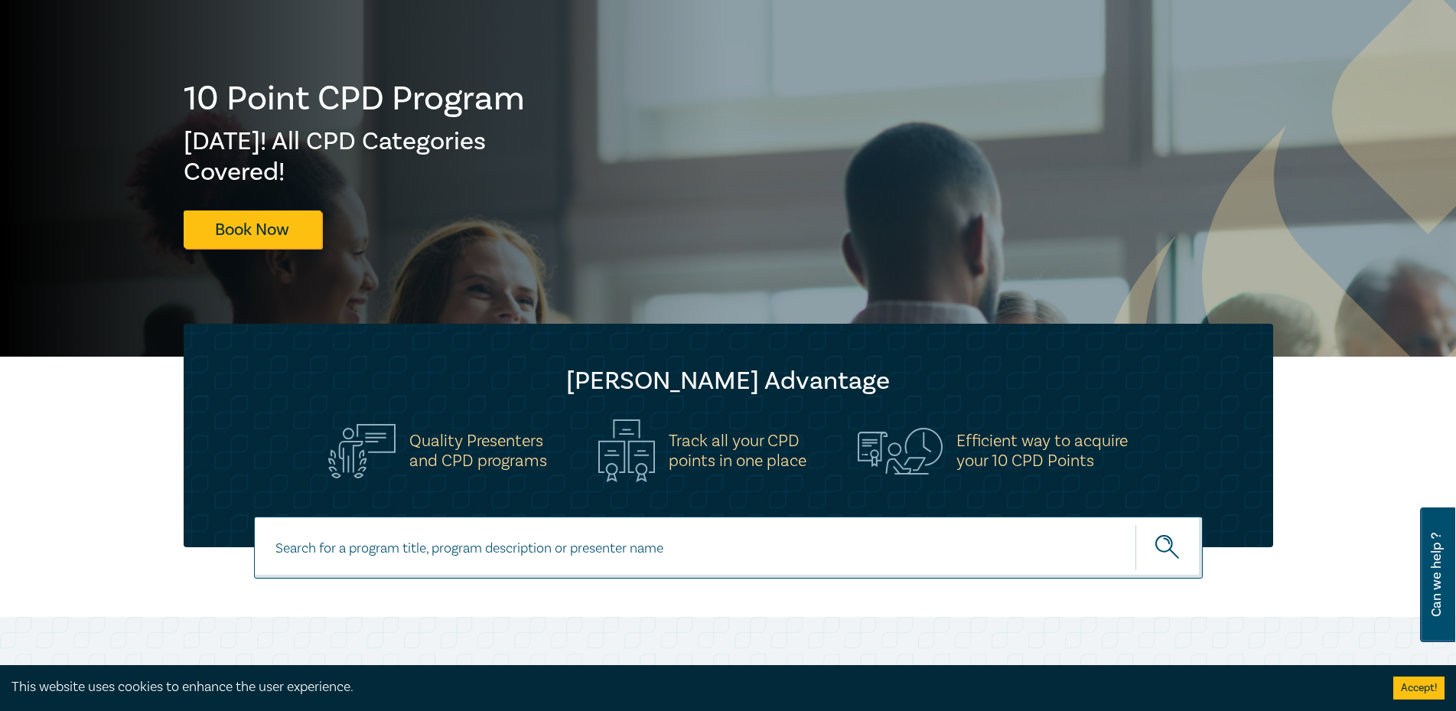
scroll to position [252, 0]
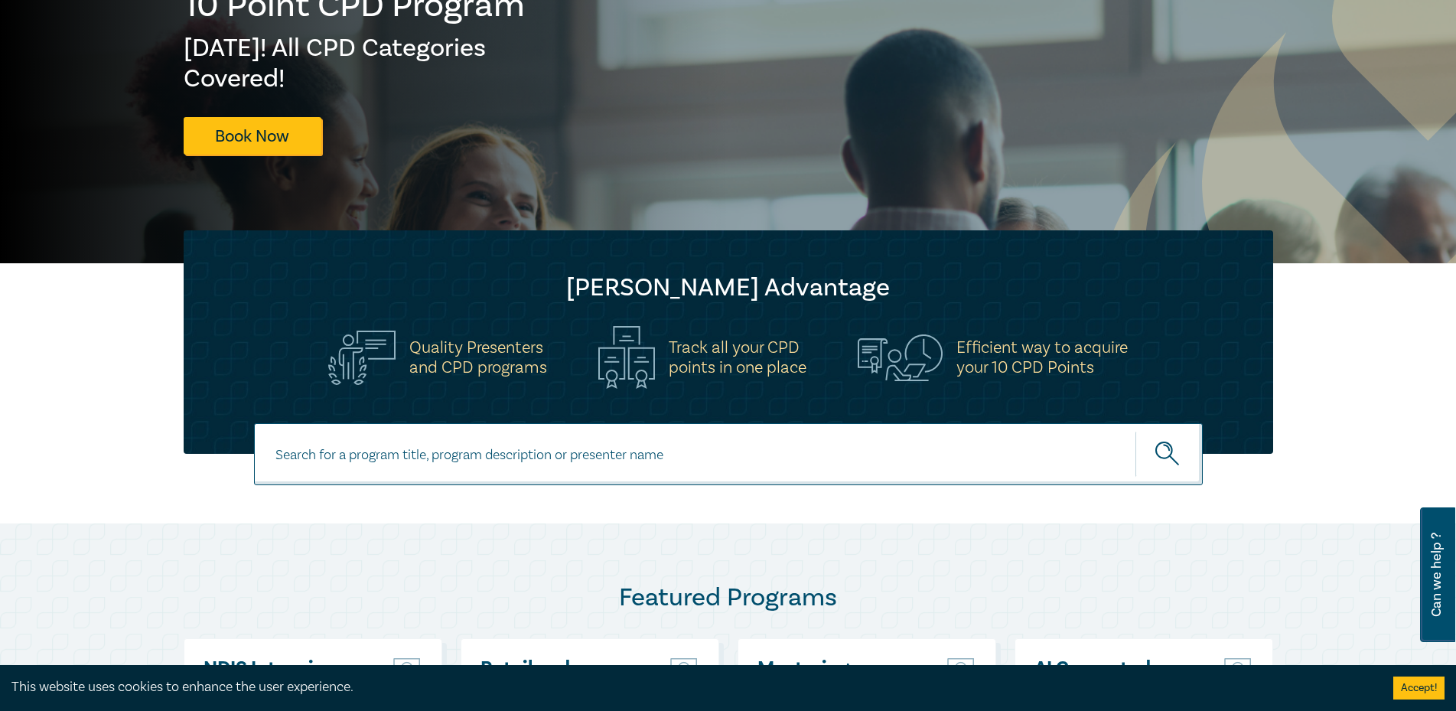
click at [657, 357] on div "Track all your CPD points in one place" at bounding box center [702, 357] width 208 height 63
click at [552, 368] on div "Quality Presenters and CPD programs" at bounding box center [437, 358] width 237 height 54
click at [687, 377] on h5 "Track all your CPD points in one place" at bounding box center [738, 357] width 138 height 40
click at [717, 389] on div "Leo Cussen Advantage Quality Presenters and CPD programs Track all your CPD poi…" at bounding box center [728, 341] width 1089 height 223
click at [493, 458] on input at bounding box center [728, 454] width 949 height 62
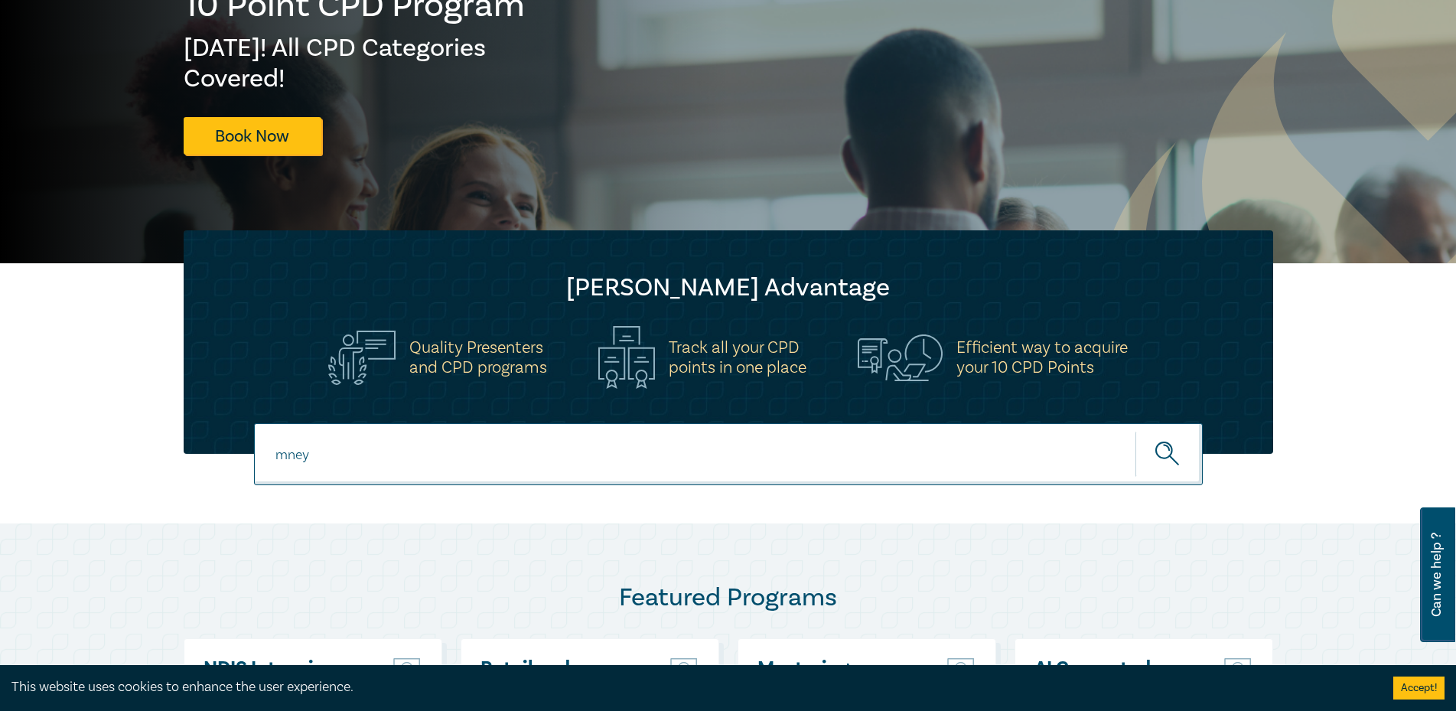
click at [672, 450] on input "mney" at bounding box center [728, 454] width 949 height 62
type input "money"
click at [1135, 431] on button "submit" at bounding box center [1168, 454] width 67 height 47
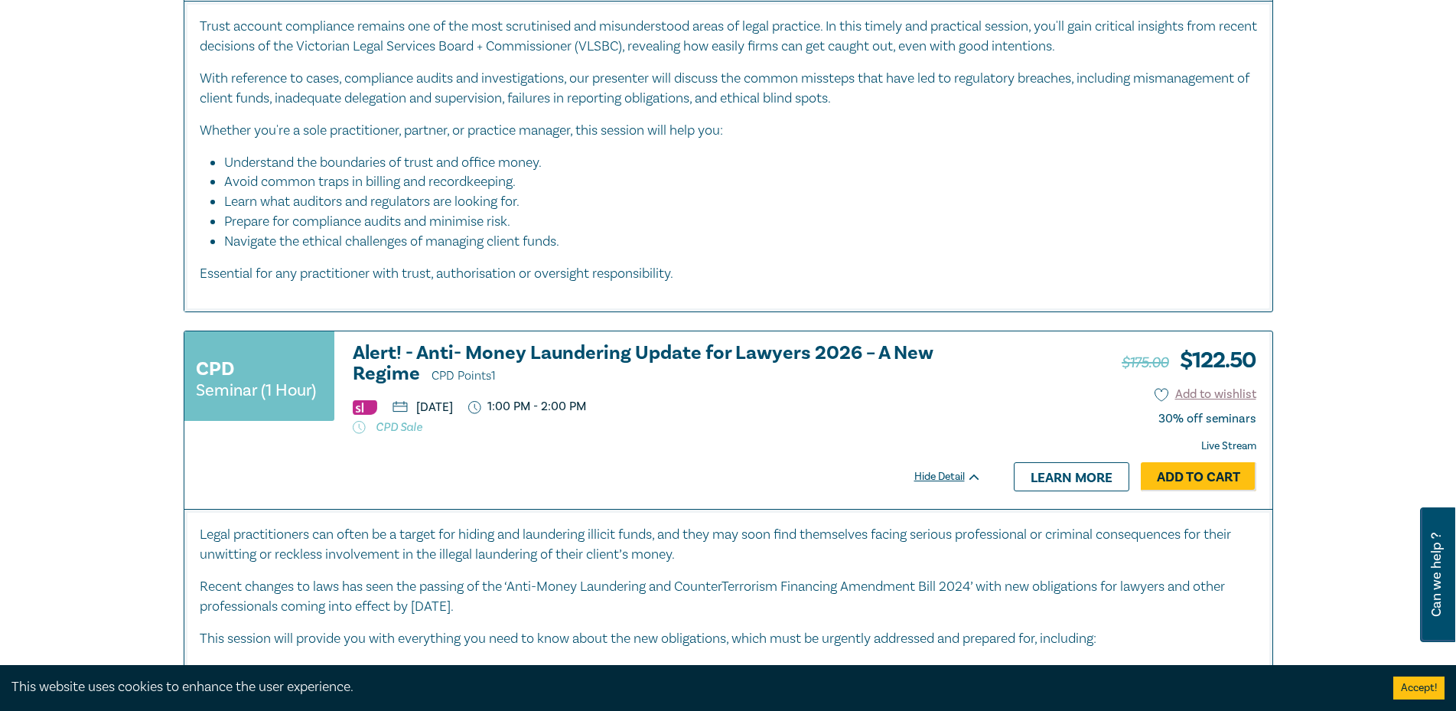
scroll to position [1224, 0]
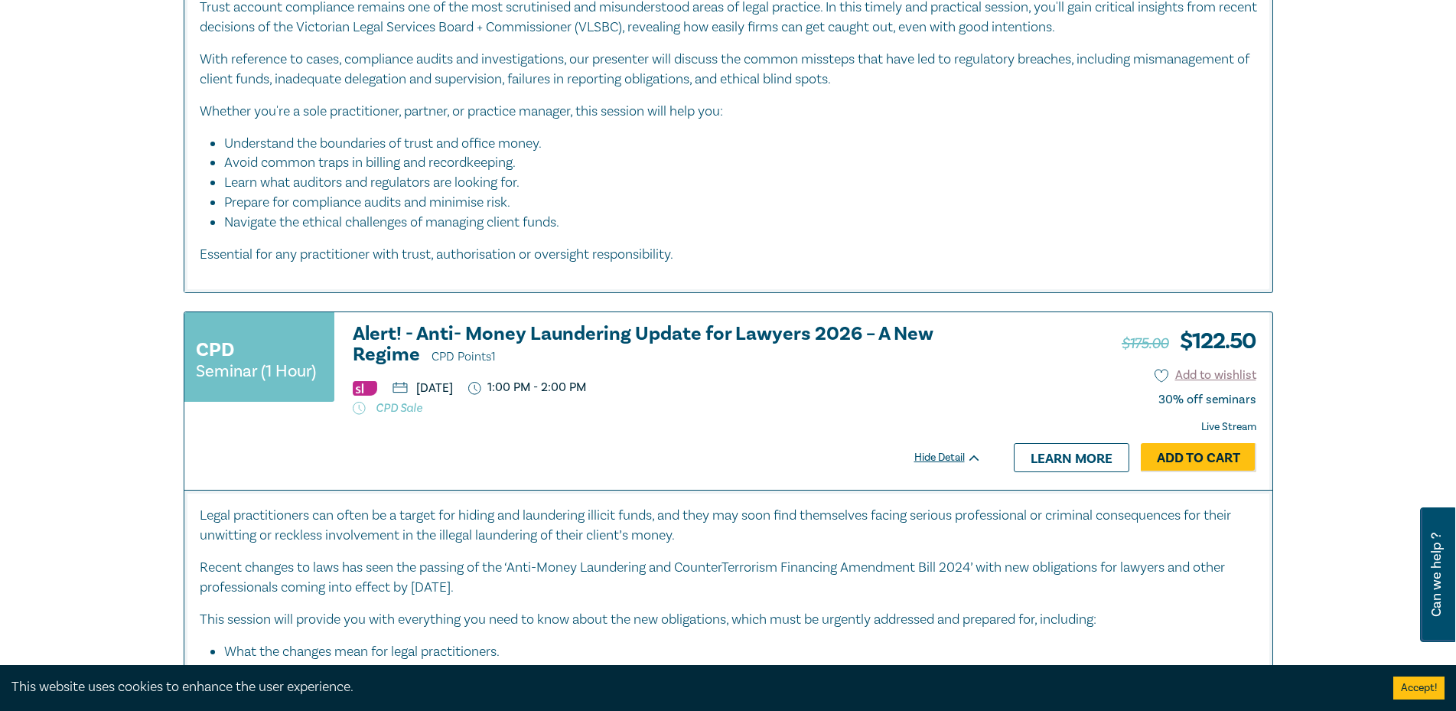
click at [659, 338] on h3 "Alert! - Anti- Money Laundering Update for Lawyers 2026 – A New Regime CPD Poin…" at bounding box center [667, 346] width 629 height 44
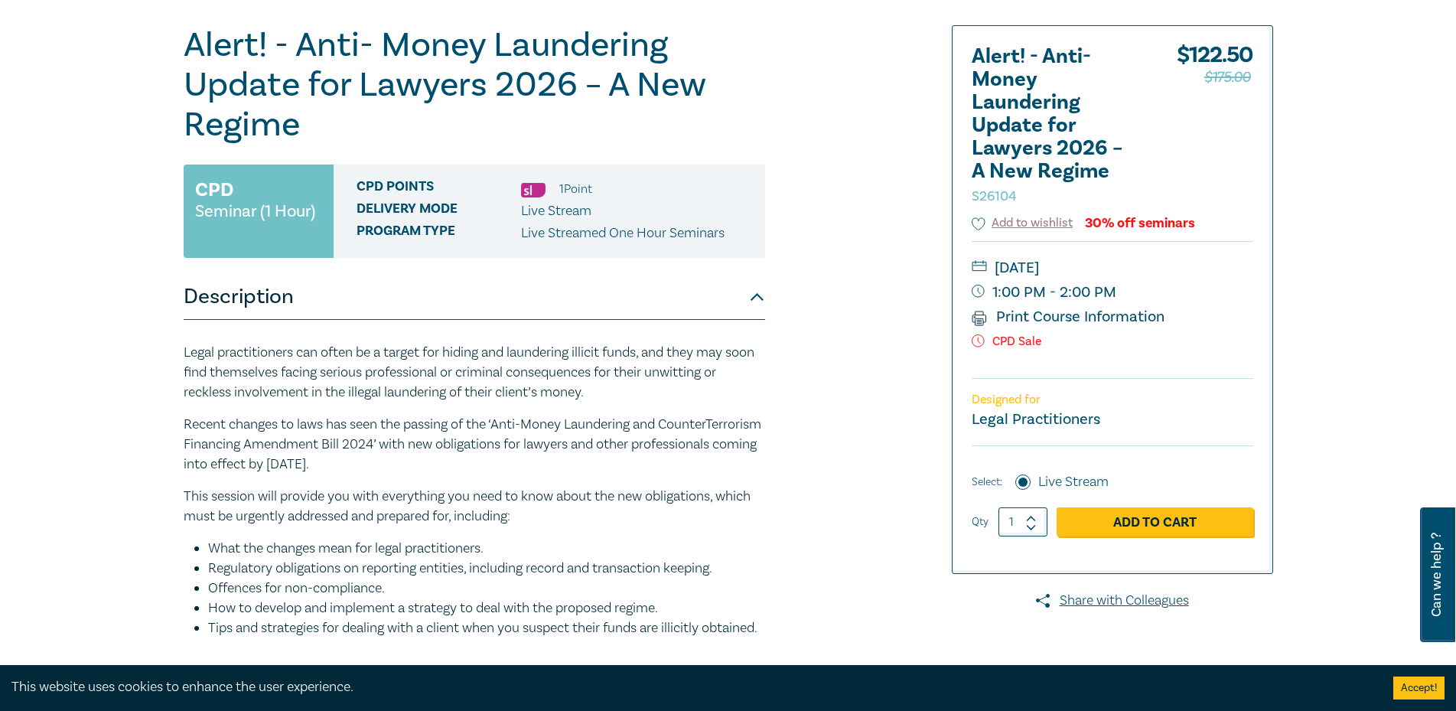
scroll to position [153, 0]
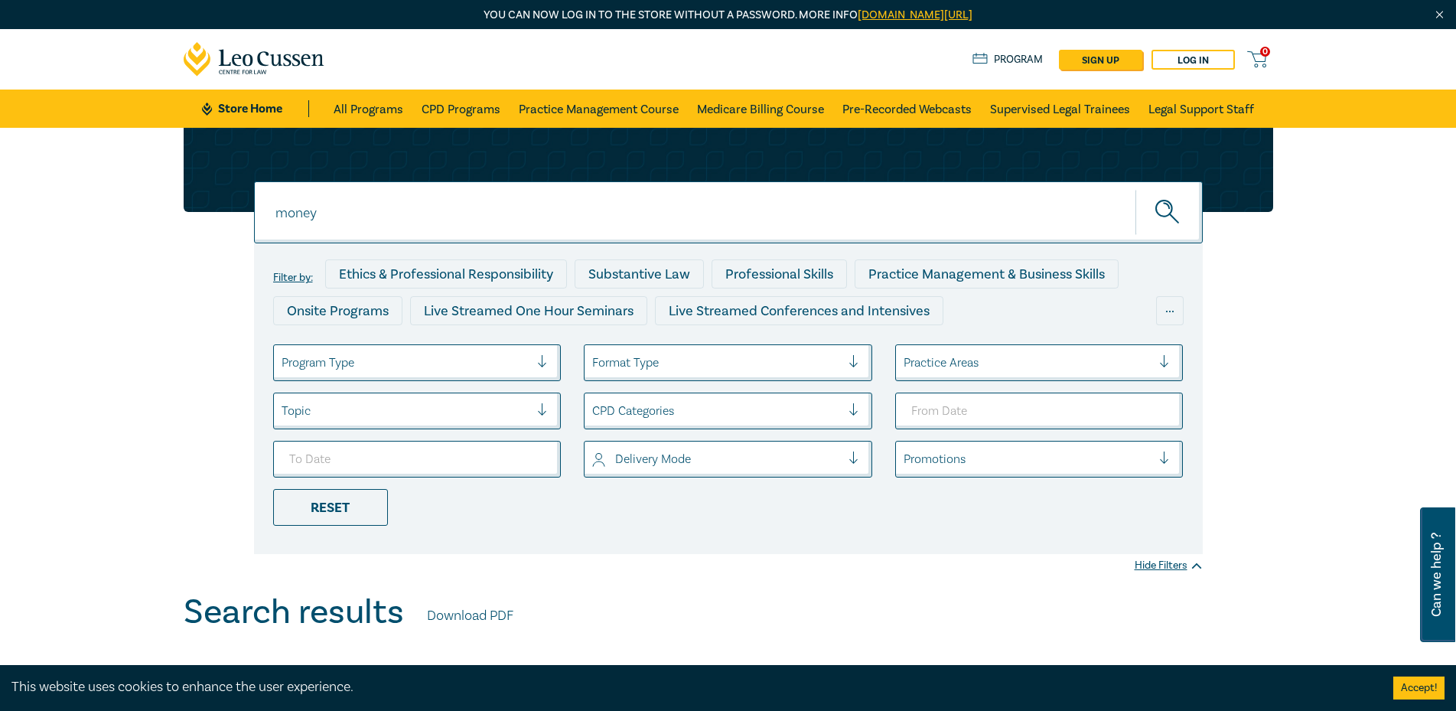
drag, startPoint x: 236, startPoint y: 197, endPoint x: 220, endPoint y: 196, distance: 16.9
click at [220, 196] on div "money money Filter by: Ethics & Professional Responsibility Substantive Law Pro…" at bounding box center [728, 341] width 1108 height 426
click at [370, 515] on div "Reset" at bounding box center [330, 507] width 115 height 37
click at [966, 469] on div at bounding box center [1028, 459] width 249 height 20
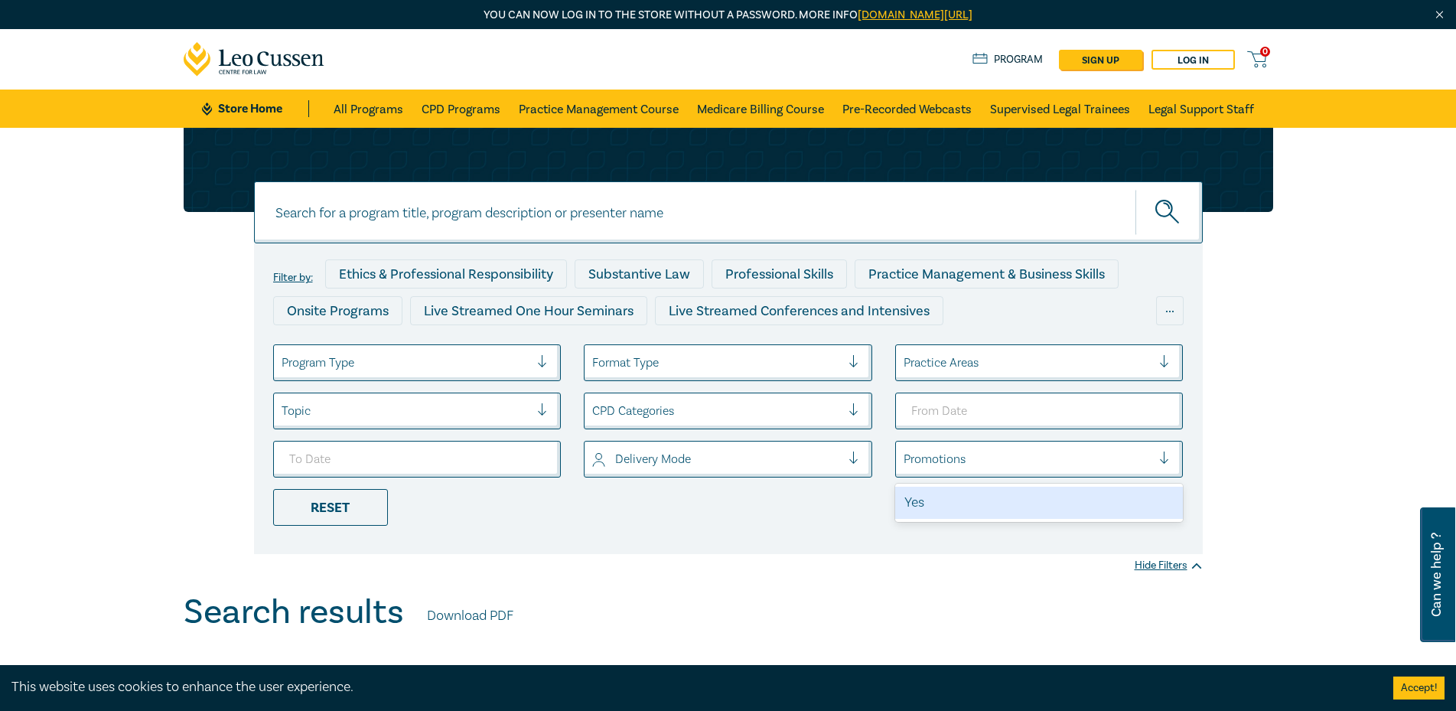
click at [936, 517] on div "Yes" at bounding box center [1039, 503] width 288 height 32
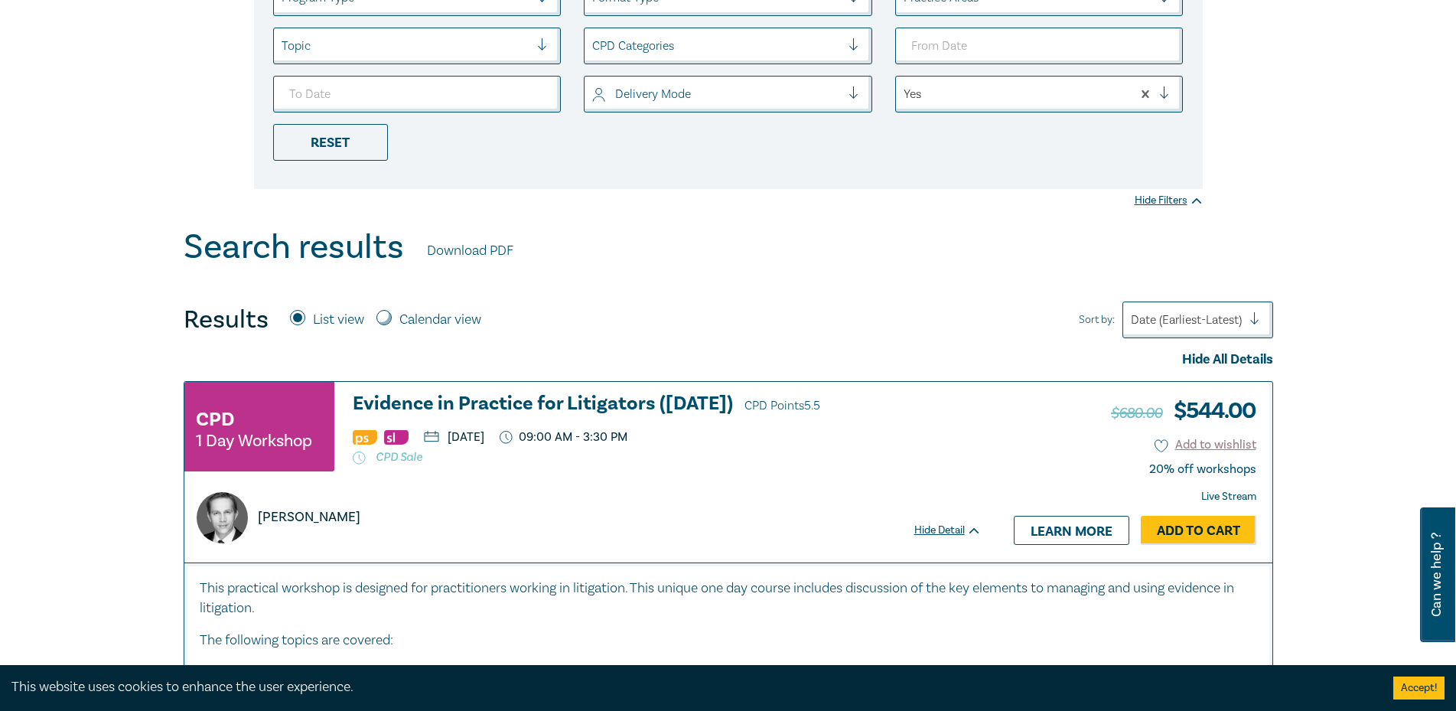
scroll to position [383, 0]
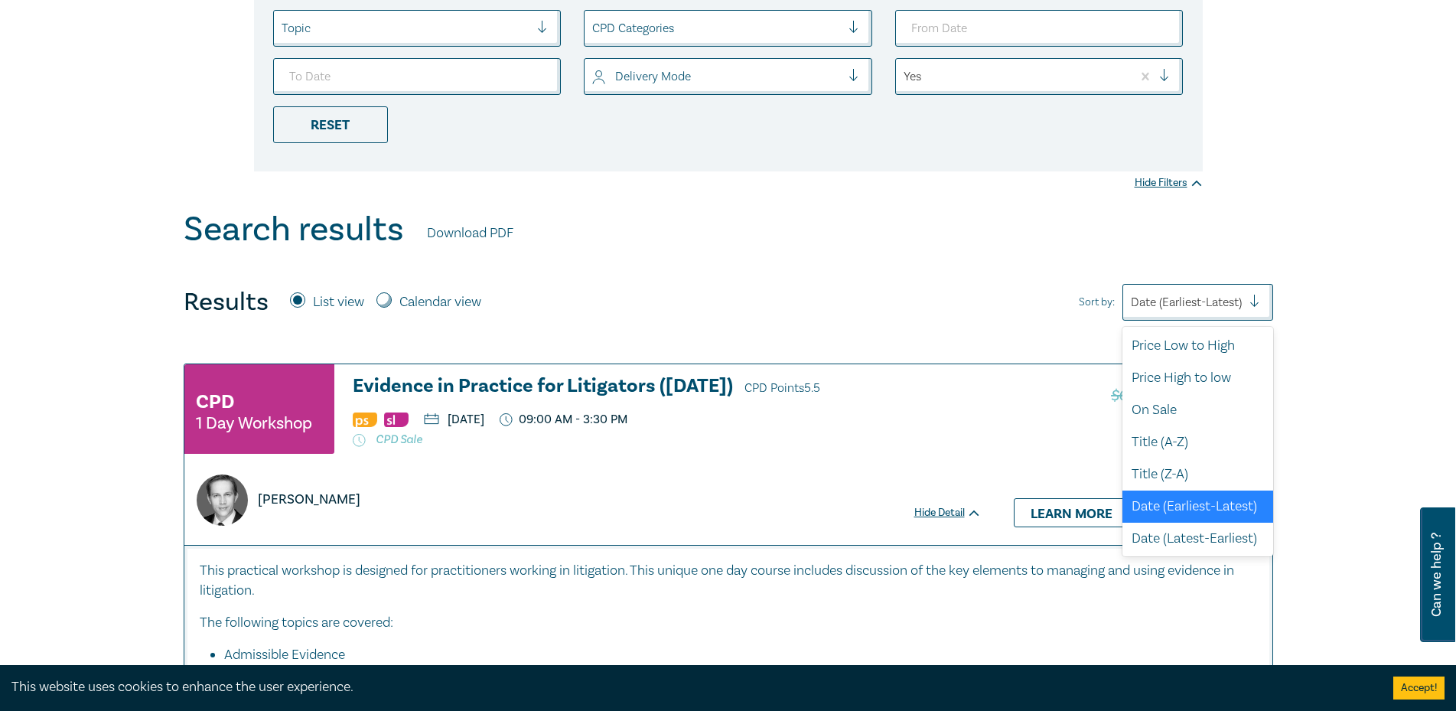
click at [1156, 300] on div at bounding box center [1186, 302] width 111 height 20
click at [1165, 343] on div "Price Low to High" at bounding box center [1197, 345] width 151 height 32
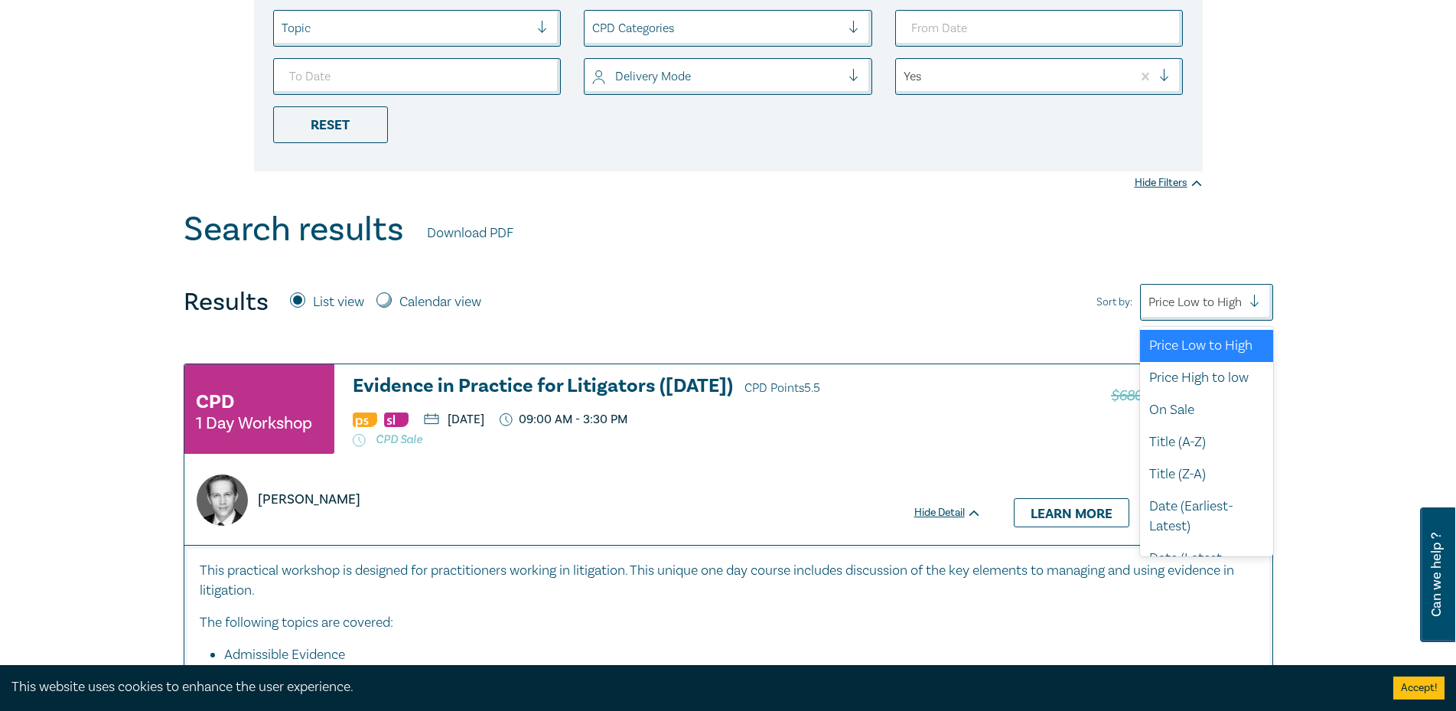
click at [1200, 303] on div at bounding box center [1194, 302] width 93 height 20
click at [1198, 362] on div "Price Low to High" at bounding box center [1206, 346] width 133 height 32
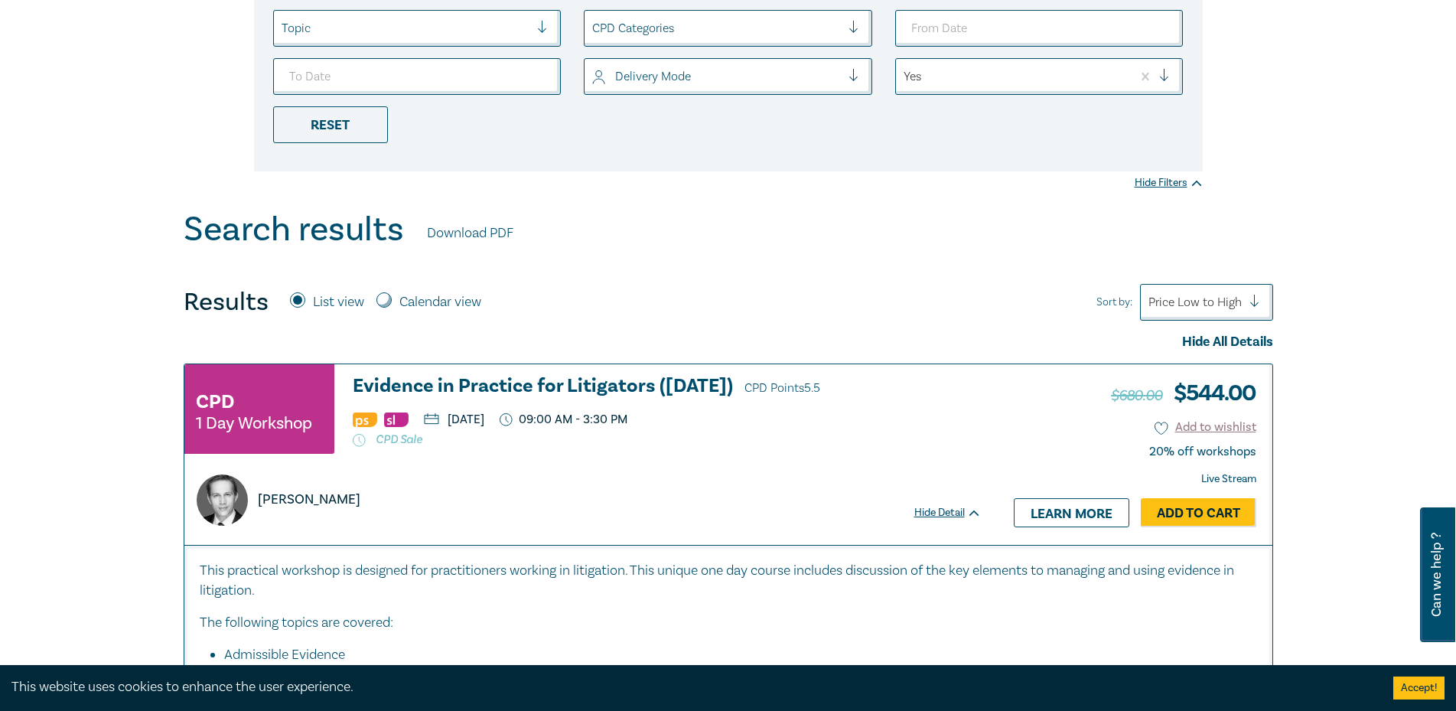
click at [859, 252] on div "Search results Download PDF" at bounding box center [728, 233] width 1089 height 47
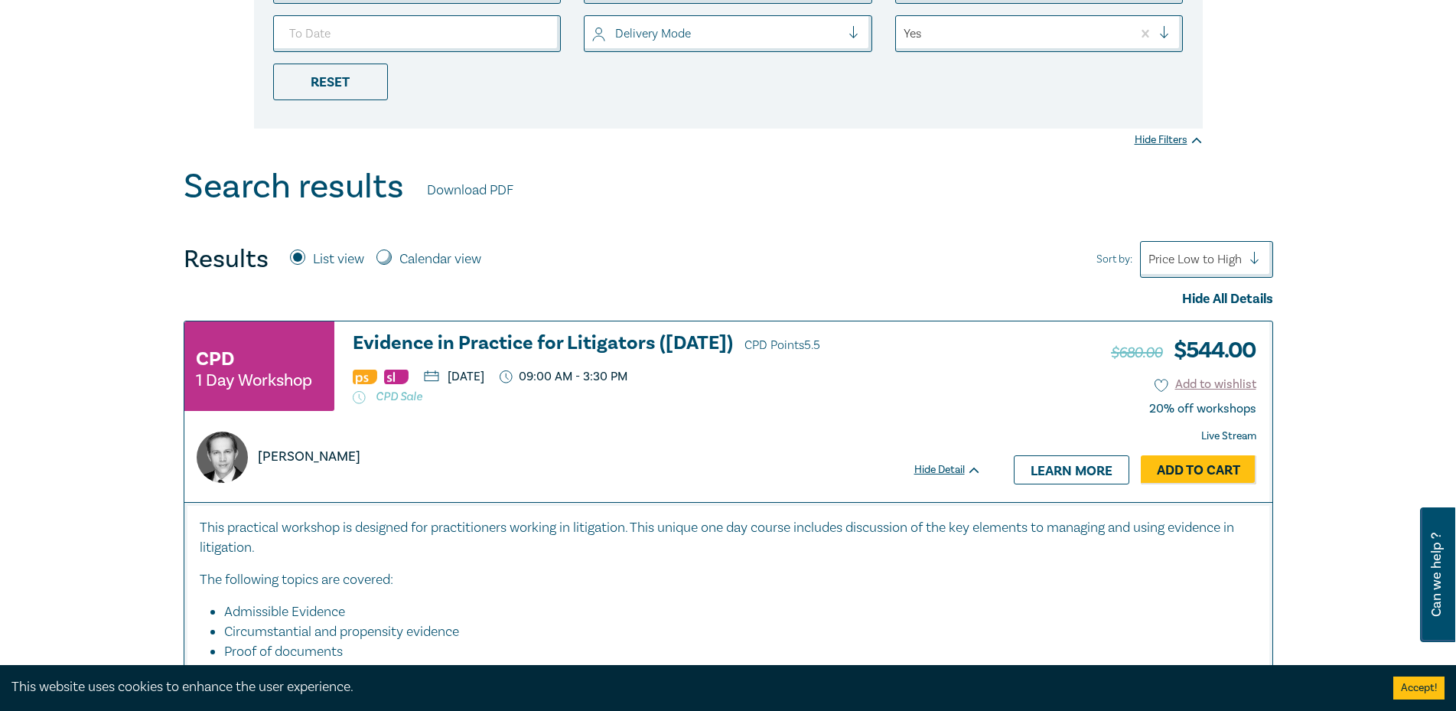
scroll to position [153, 0]
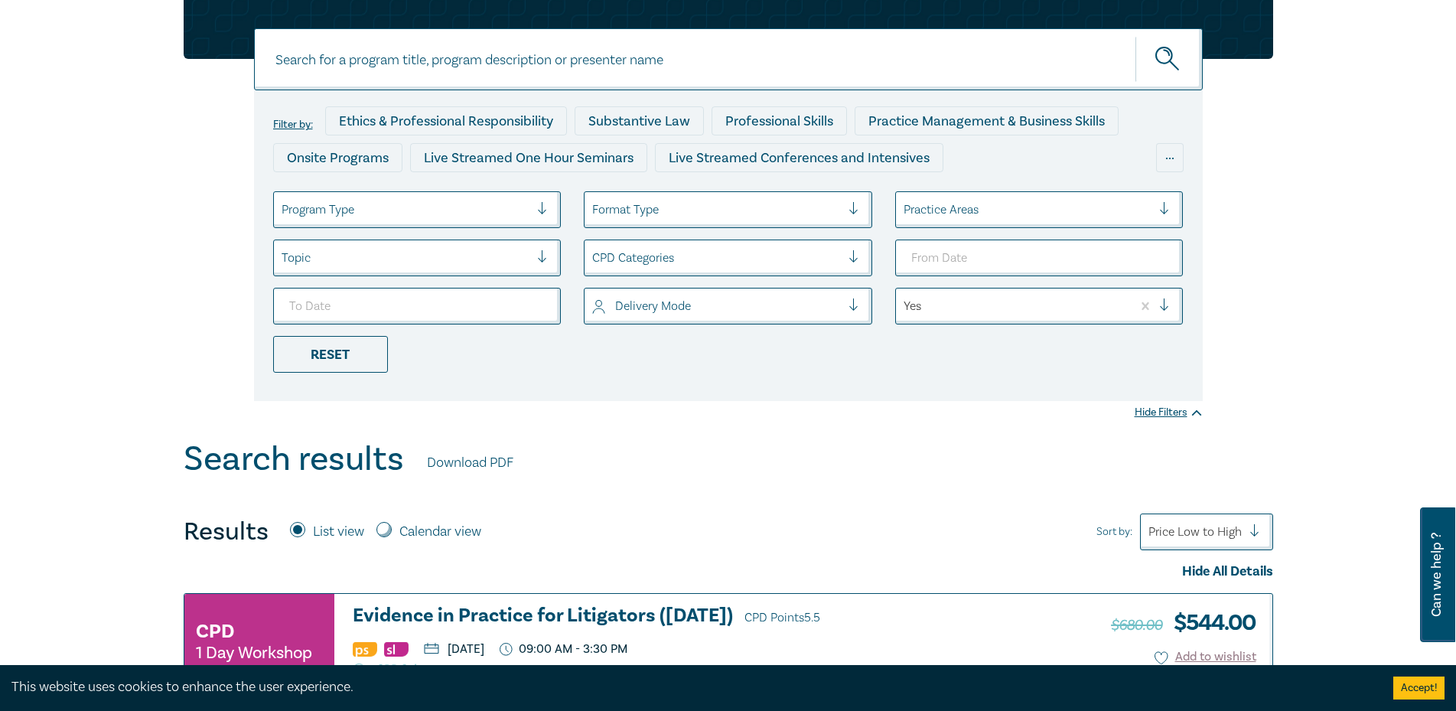
click at [1014, 295] on div "Yes" at bounding box center [1014, 306] width 236 height 26
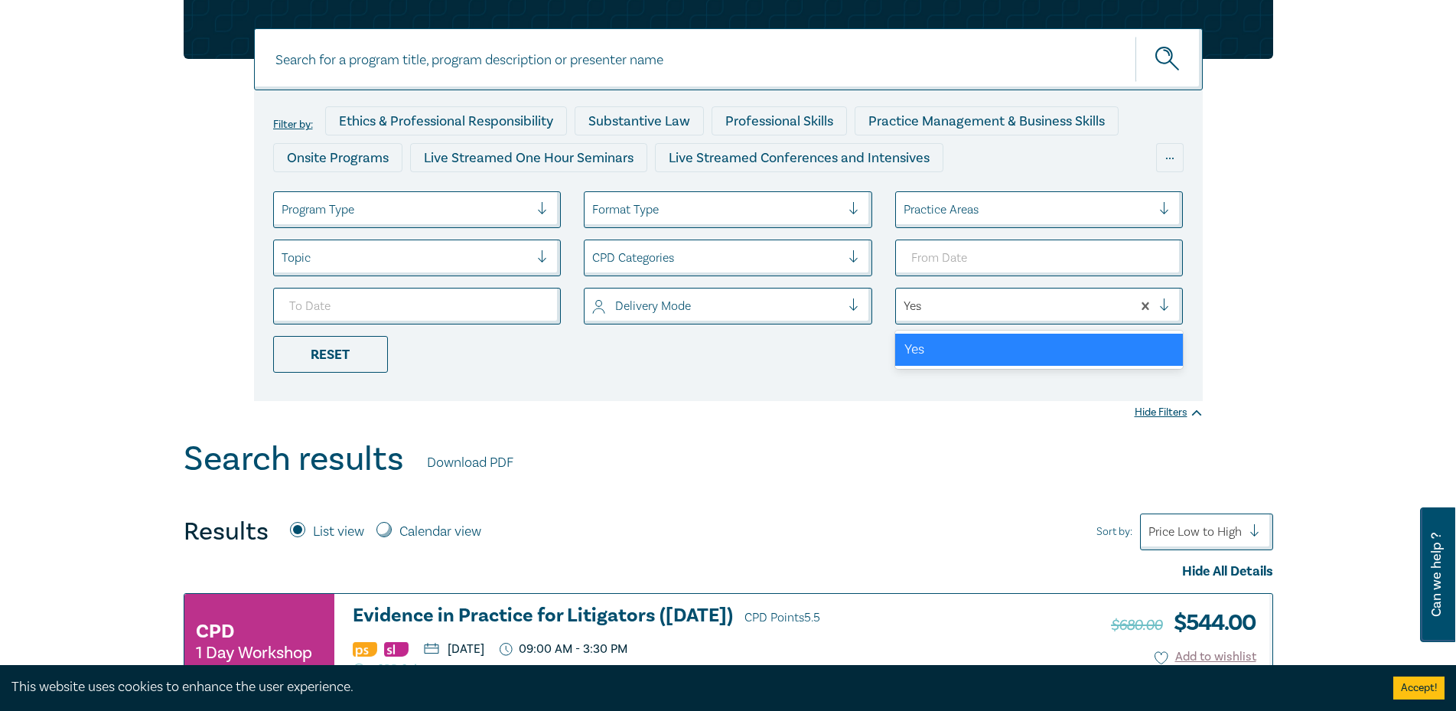
click at [948, 357] on div "Yes" at bounding box center [1039, 350] width 288 height 32
click at [936, 313] on div at bounding box center [1014, 306] width 221 height 20
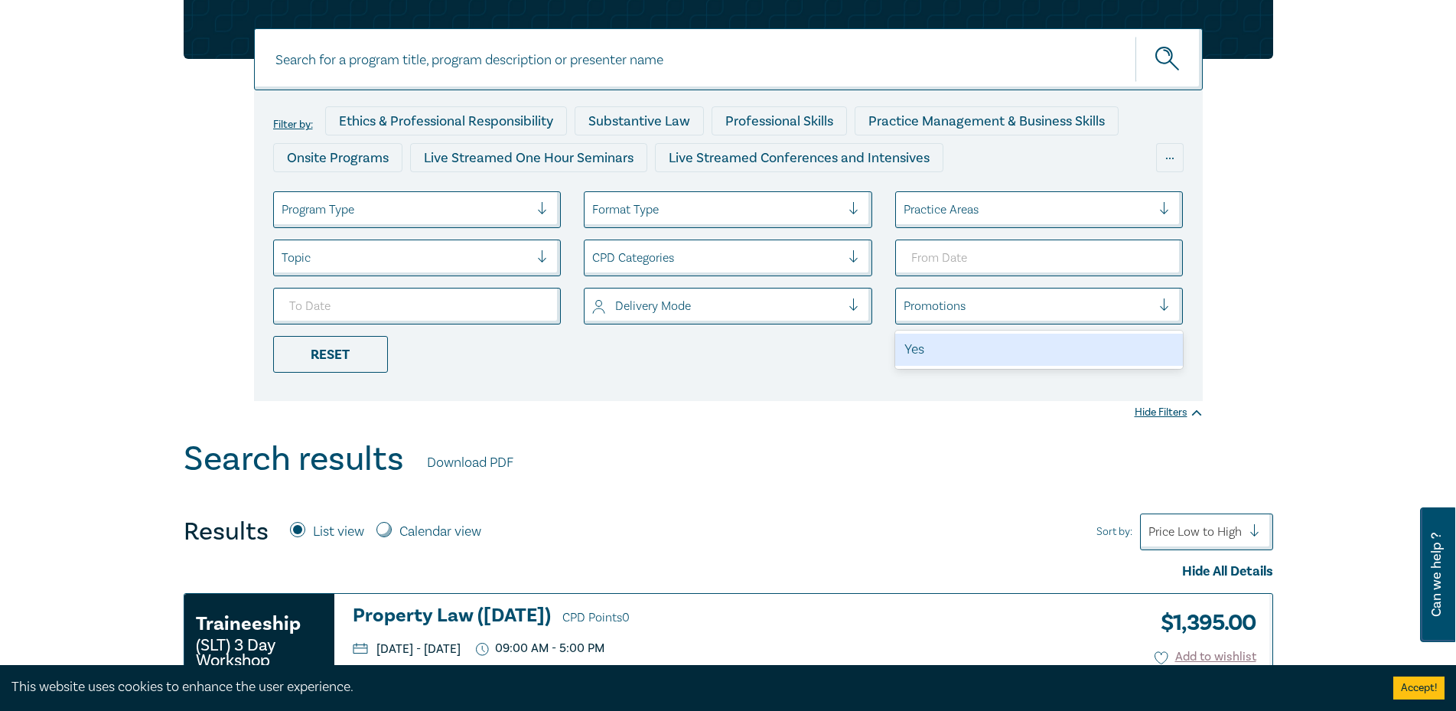
click at [1176, 539] on div "Price Low to High" at bounding box center [1206, 531] width 133 height 37
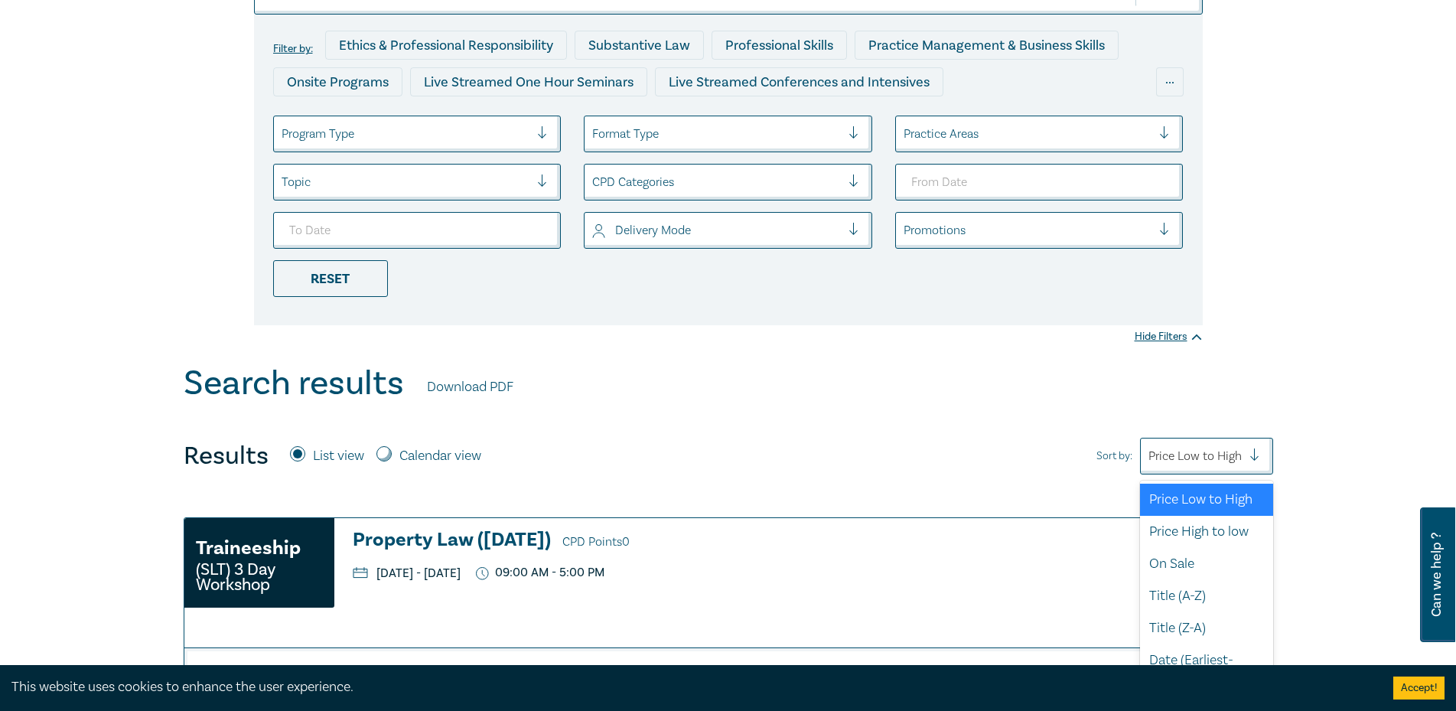
scroll to position [234, 0]
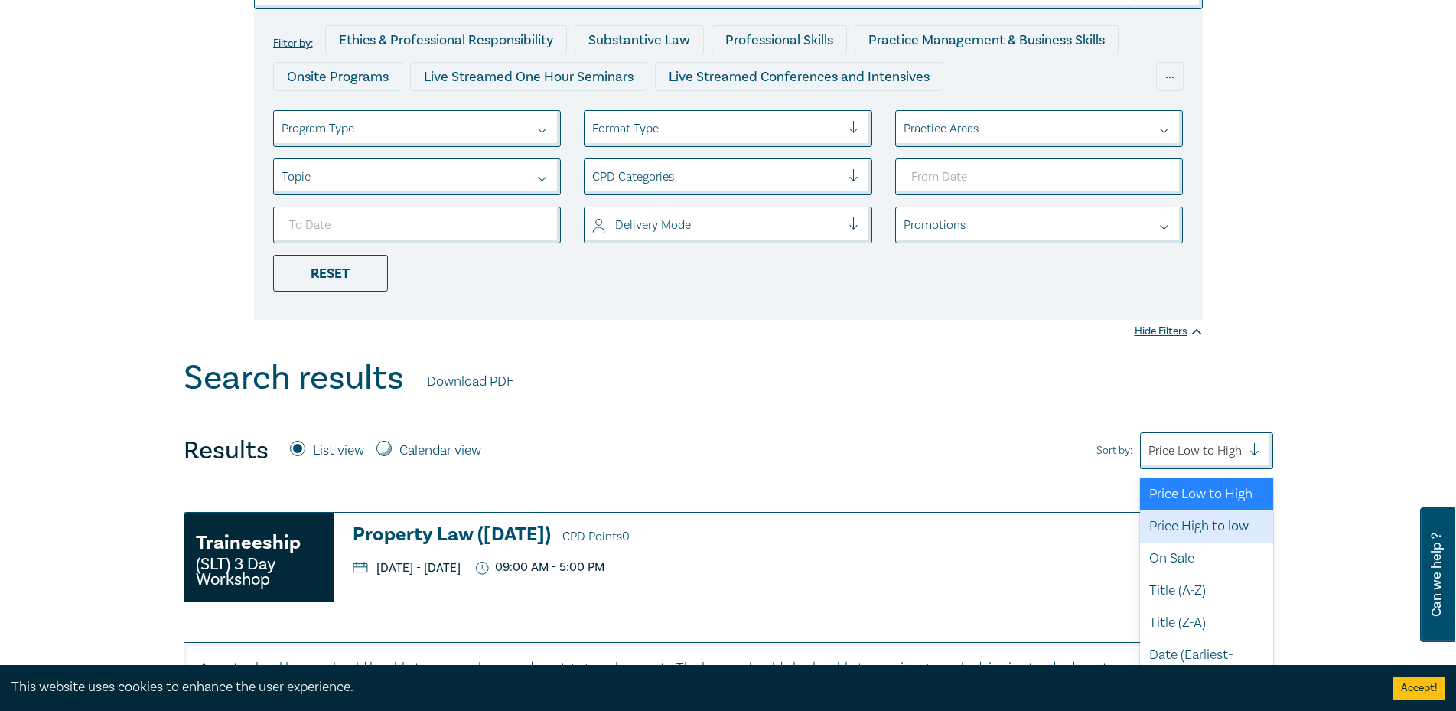
click at [1180, 542] on div "Price High to low" at bounding box center [1206, 526] width 133 height 32
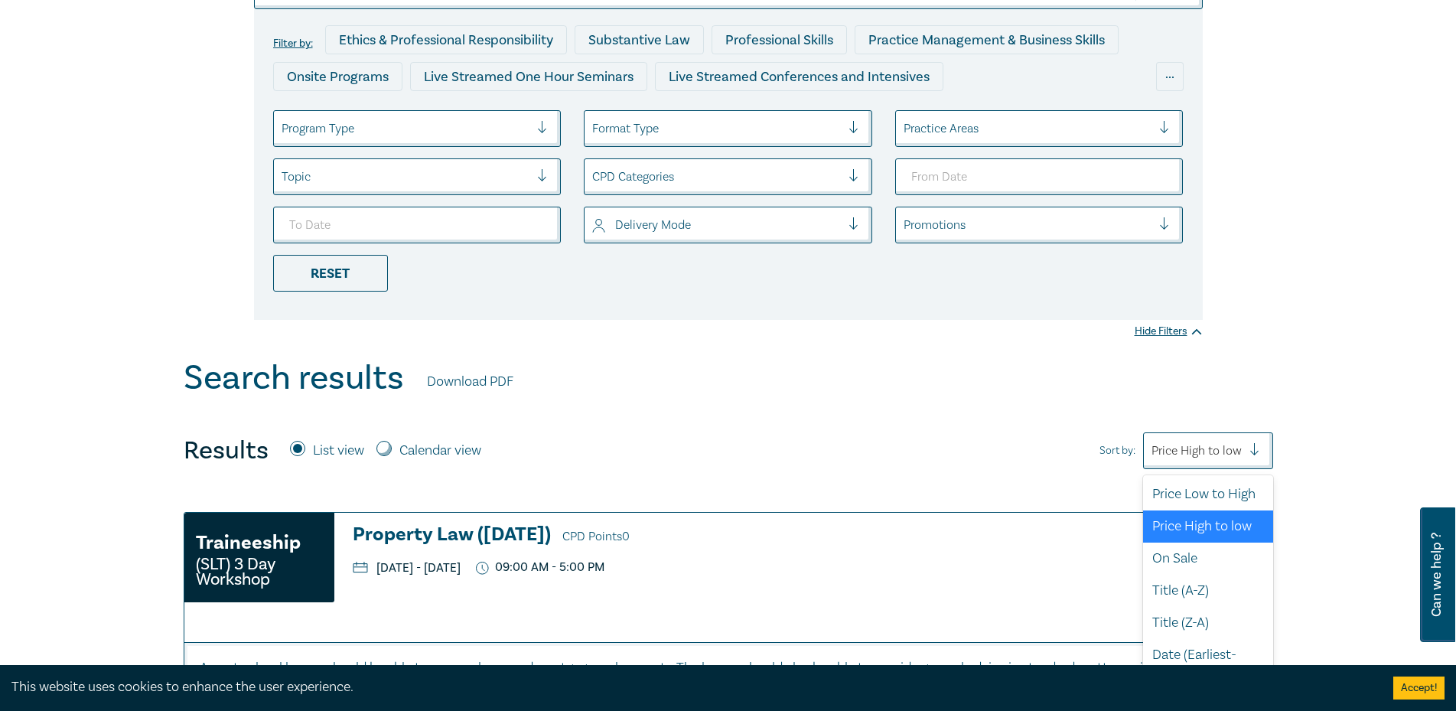
click at [1188, 442] on div at bounding box center [1196, 451] width 90 height 20
click at [1190, 494] on div "Price Low to High" at bounding box center [1208, 494] width 130 height 32
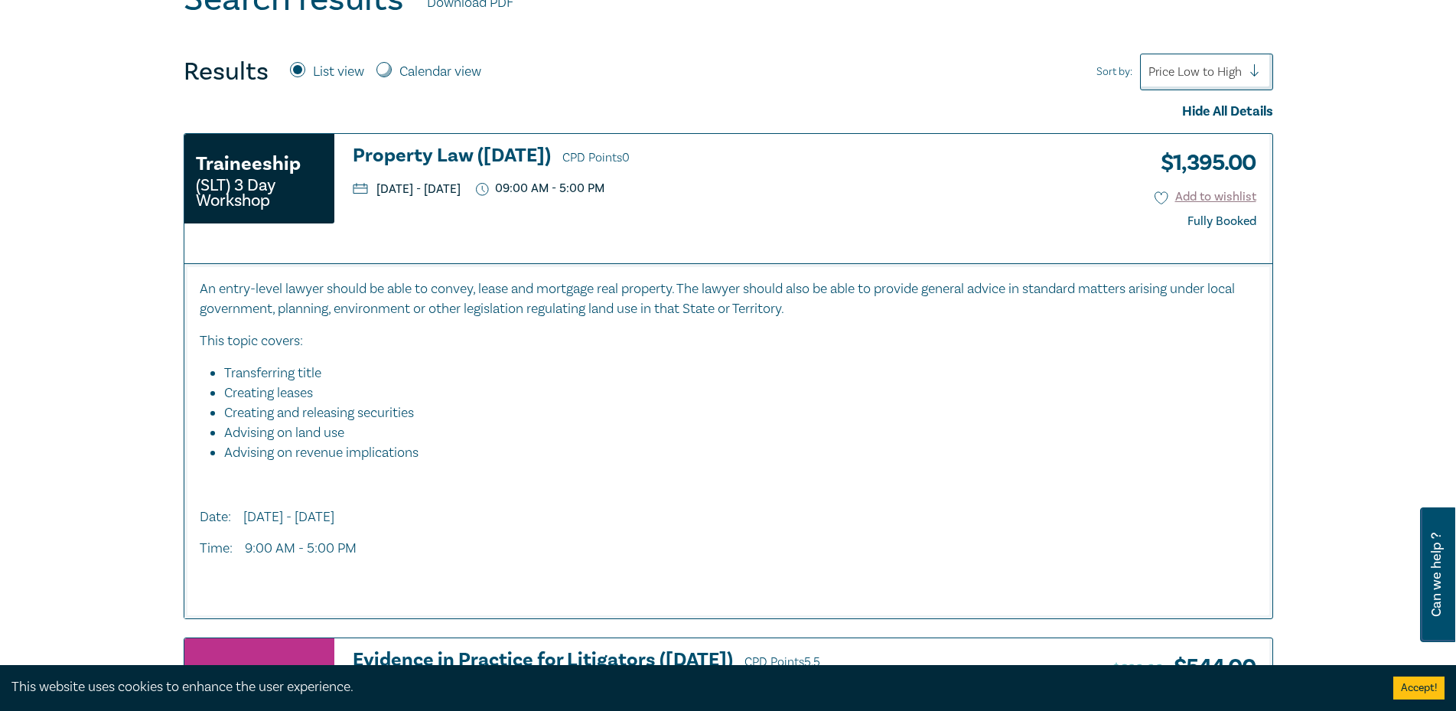
scroll to position [311, 0]
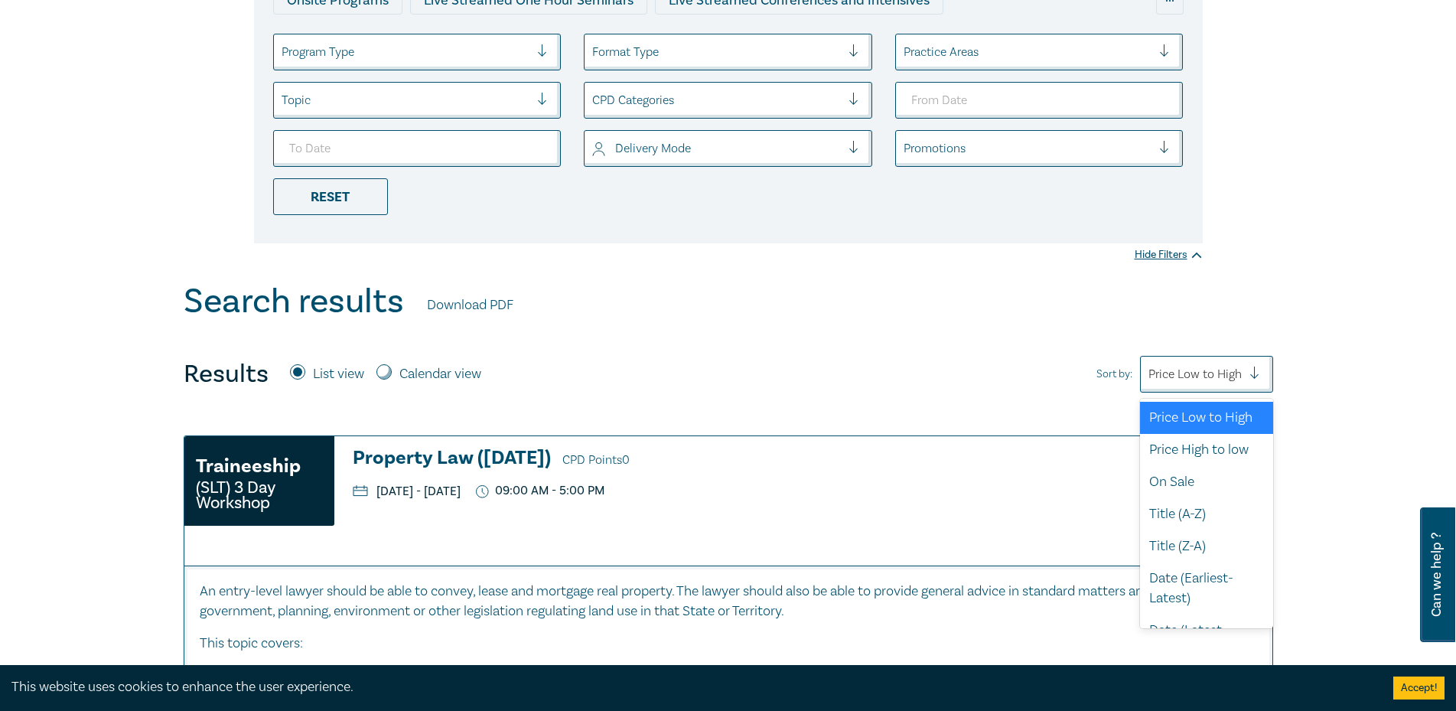
click at [1197, 372] on div at bounding box center [1194, 374] width 93 height 20
click at [1186, 498] on div "On Sale" at bounding box center [1206, 482] width 133 height 32
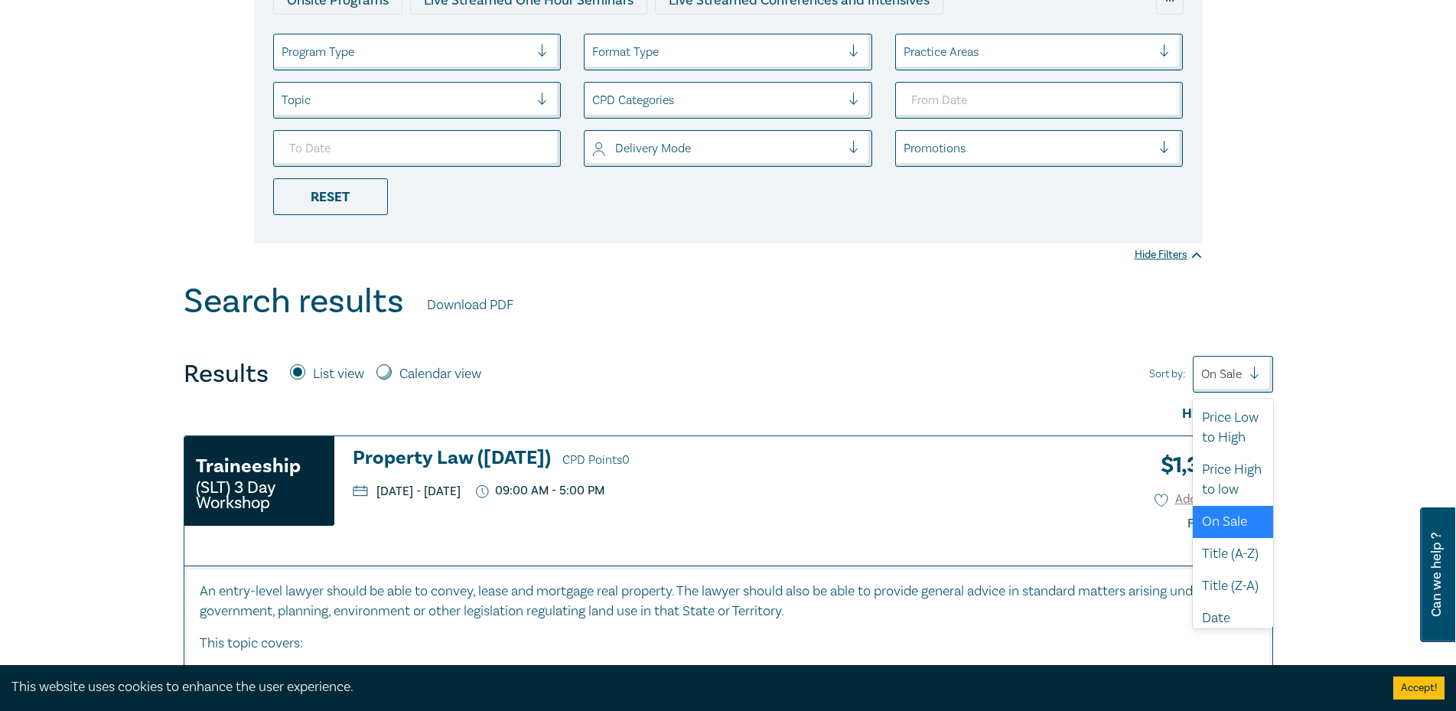
click at [1219, 379] on div at bounding box center [1221, 374] width 41 height 20
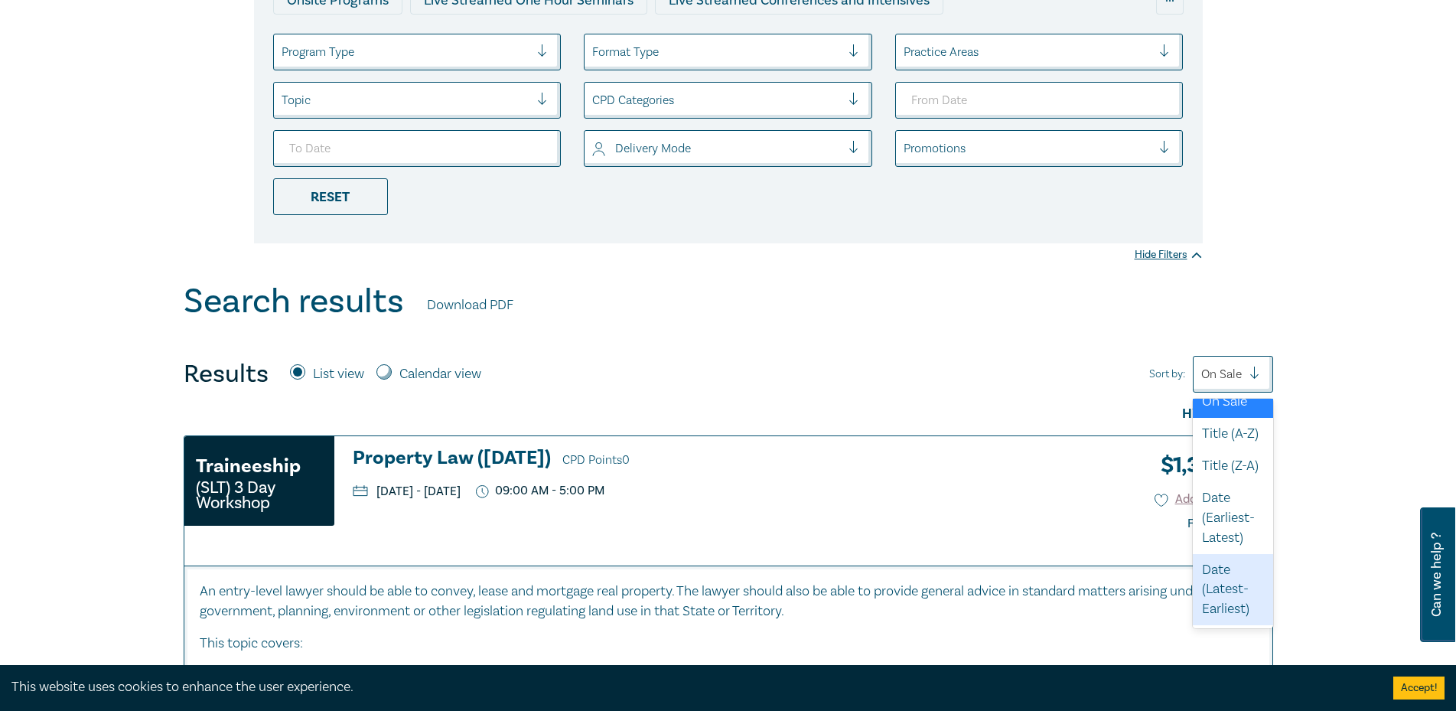
scroll to position [199, 0]
click at [1240, 540] on div "Date (Earliest-Latest)" at bounding box center [1233, 518] width 80 height 72
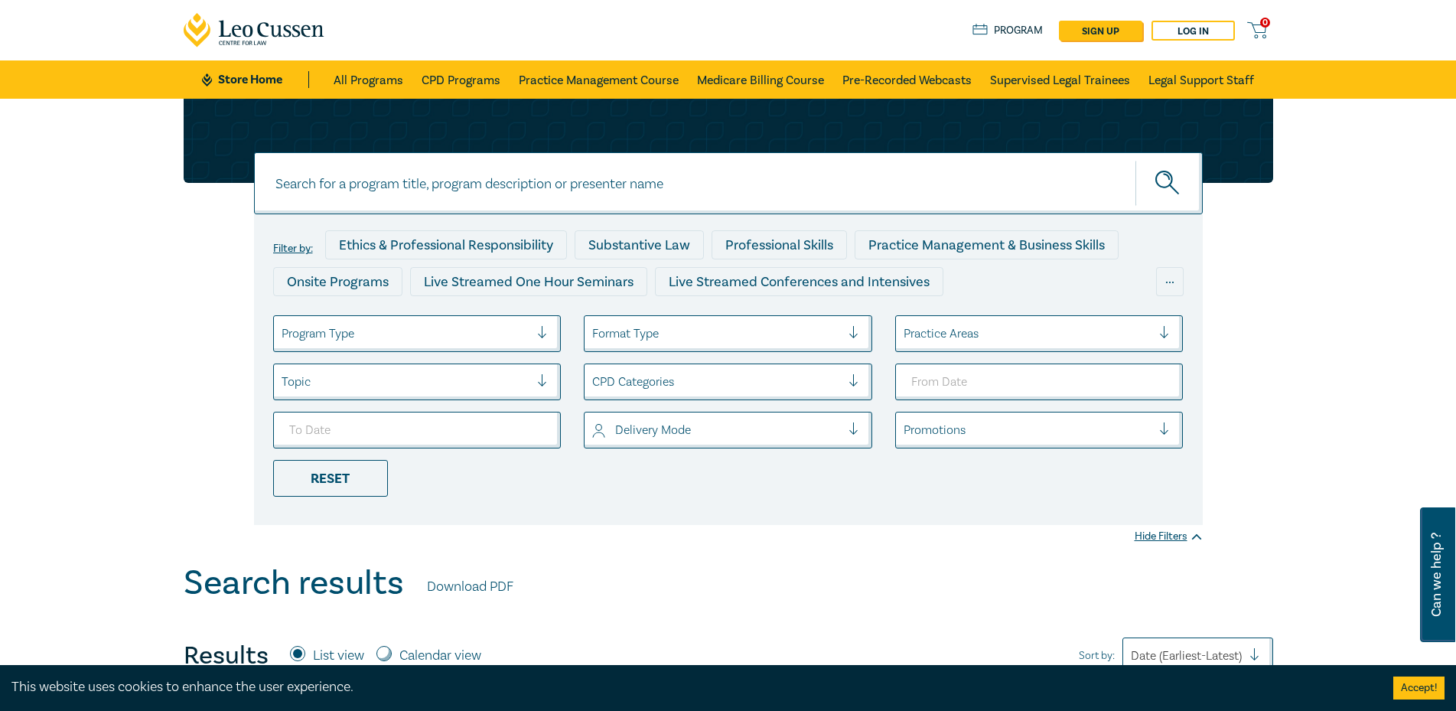
scroll to position [77, 0]
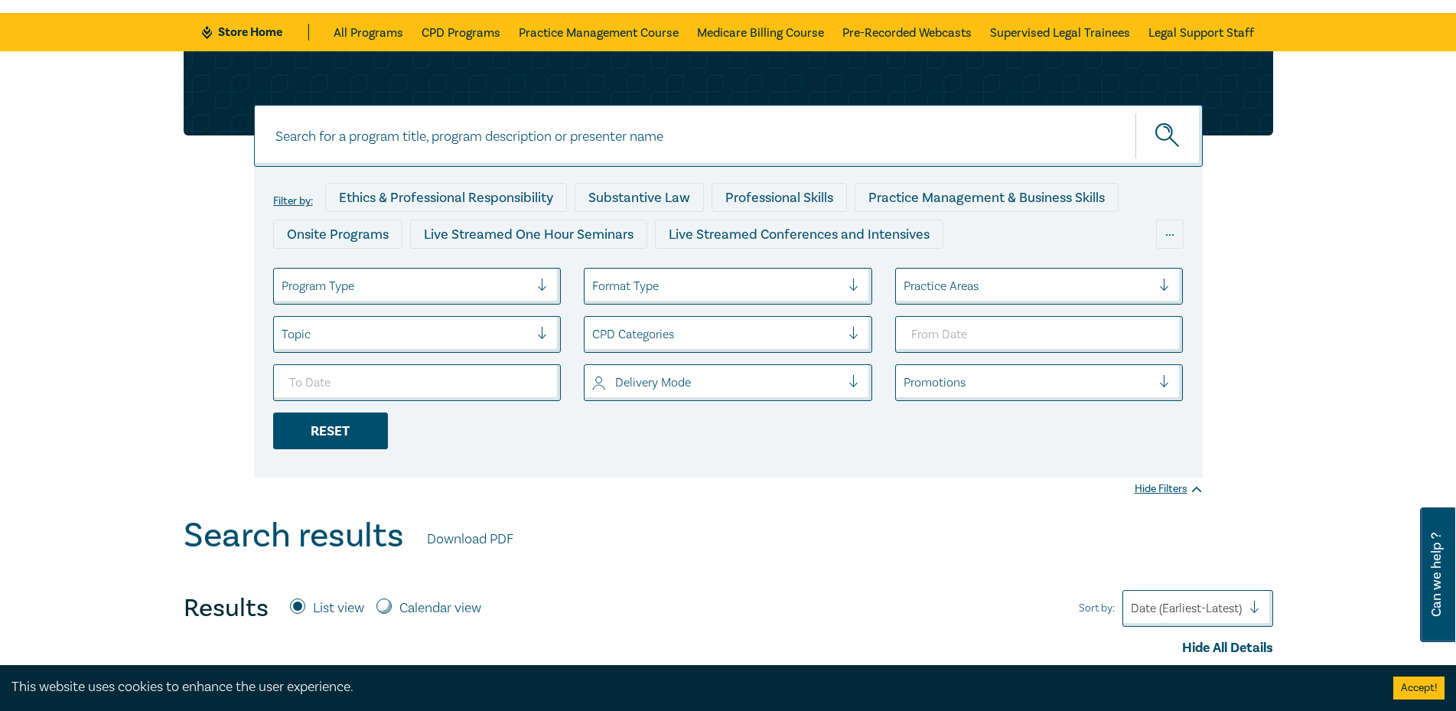
click at [310, 441] on div "Reset" at bounding box center [330, 430] width 115 height 37
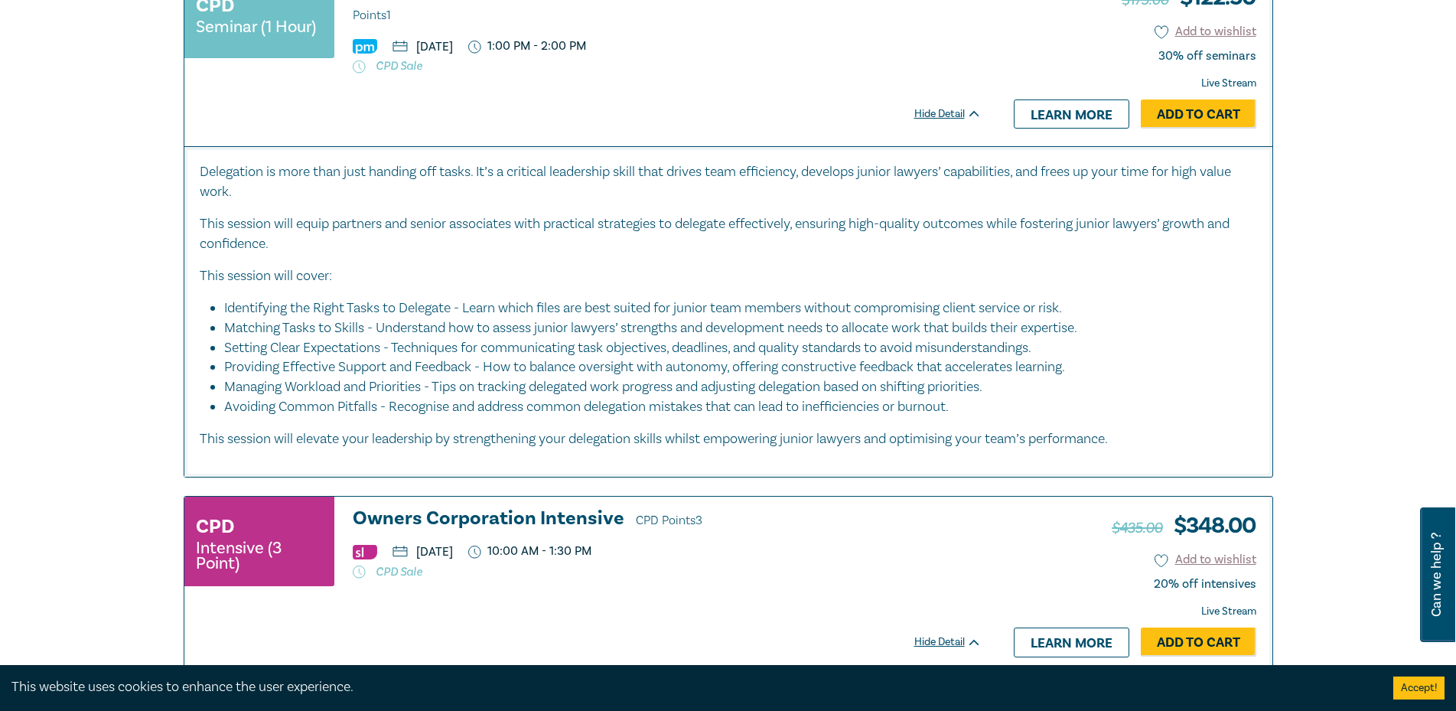
scroll to position [5050, 0]
